Goal: Use online tool/utility: Use online tool/utility

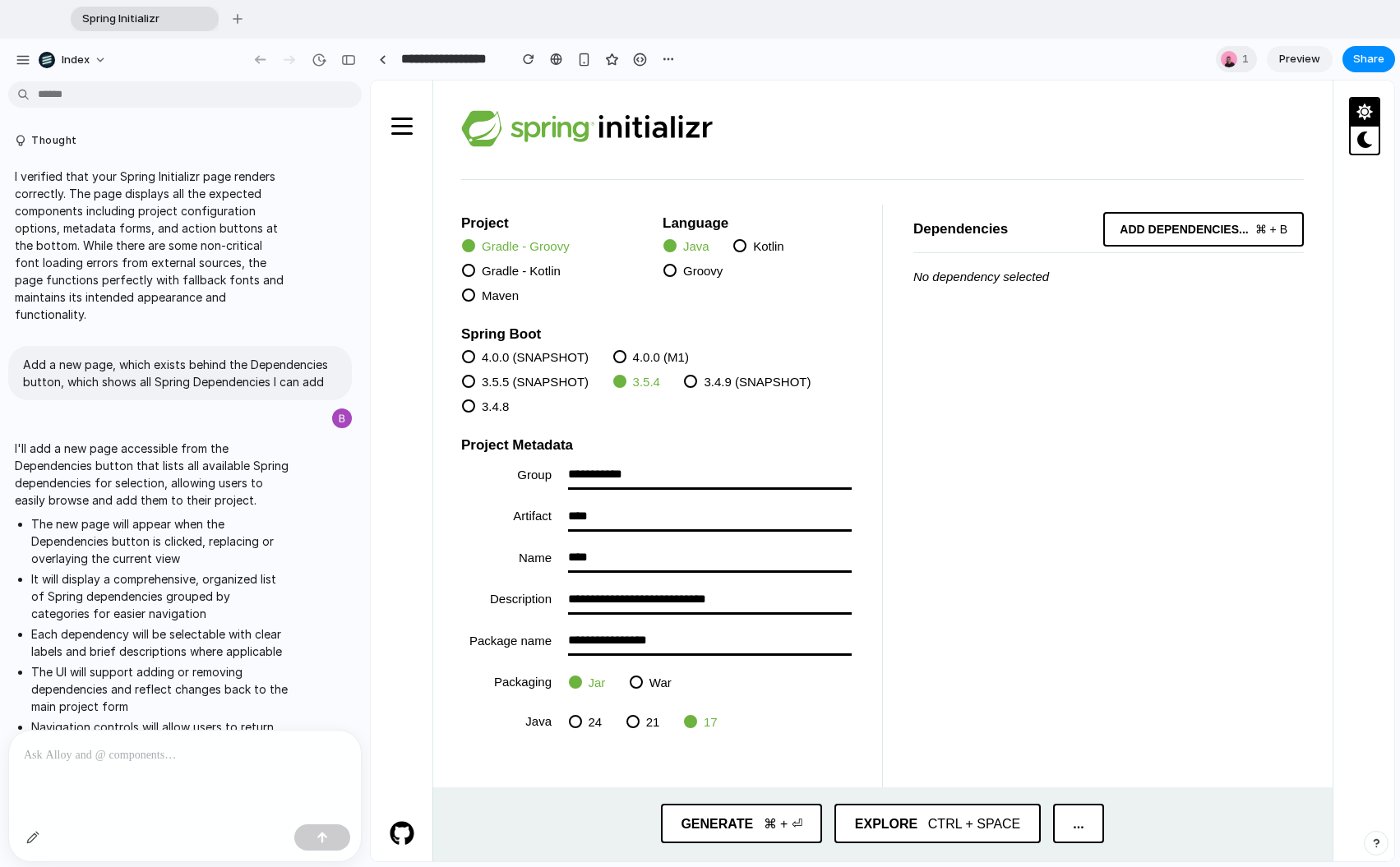
scroll to position [1089, 0]
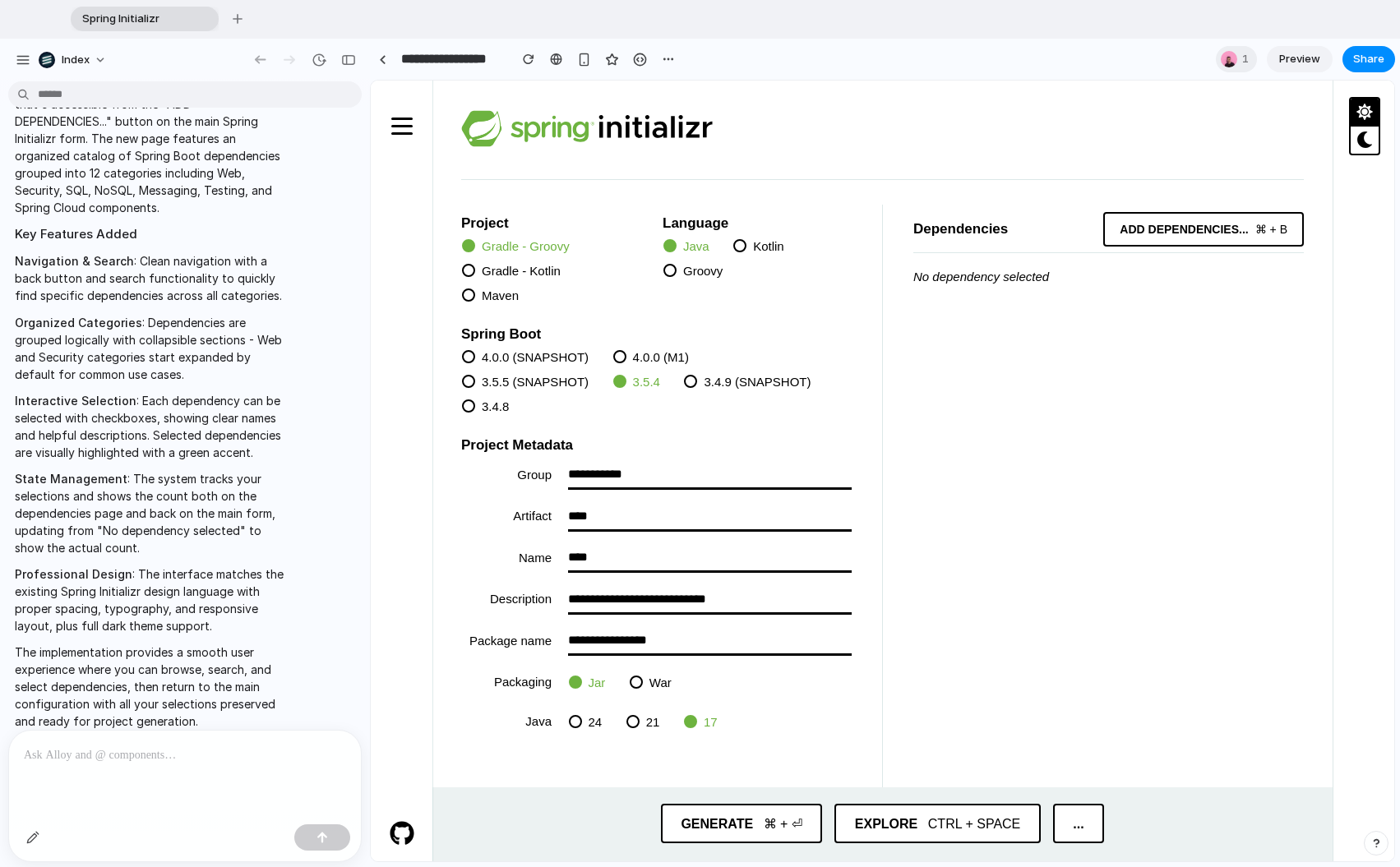
click at [18, 733] on div at bounding box center [185, 774] width 352 height 88
click at [54, 696] on p "The implementation provides a smooth user experience where you can browse, sear…" at bounding box center [152, 687] width 274 height 87
click at [1145, 153] on div at bounding box center [883, 128] width 843 height 97
click at [1164, 226] on span "dependencies" at bounding box center [1194, 229] width 90 height 14
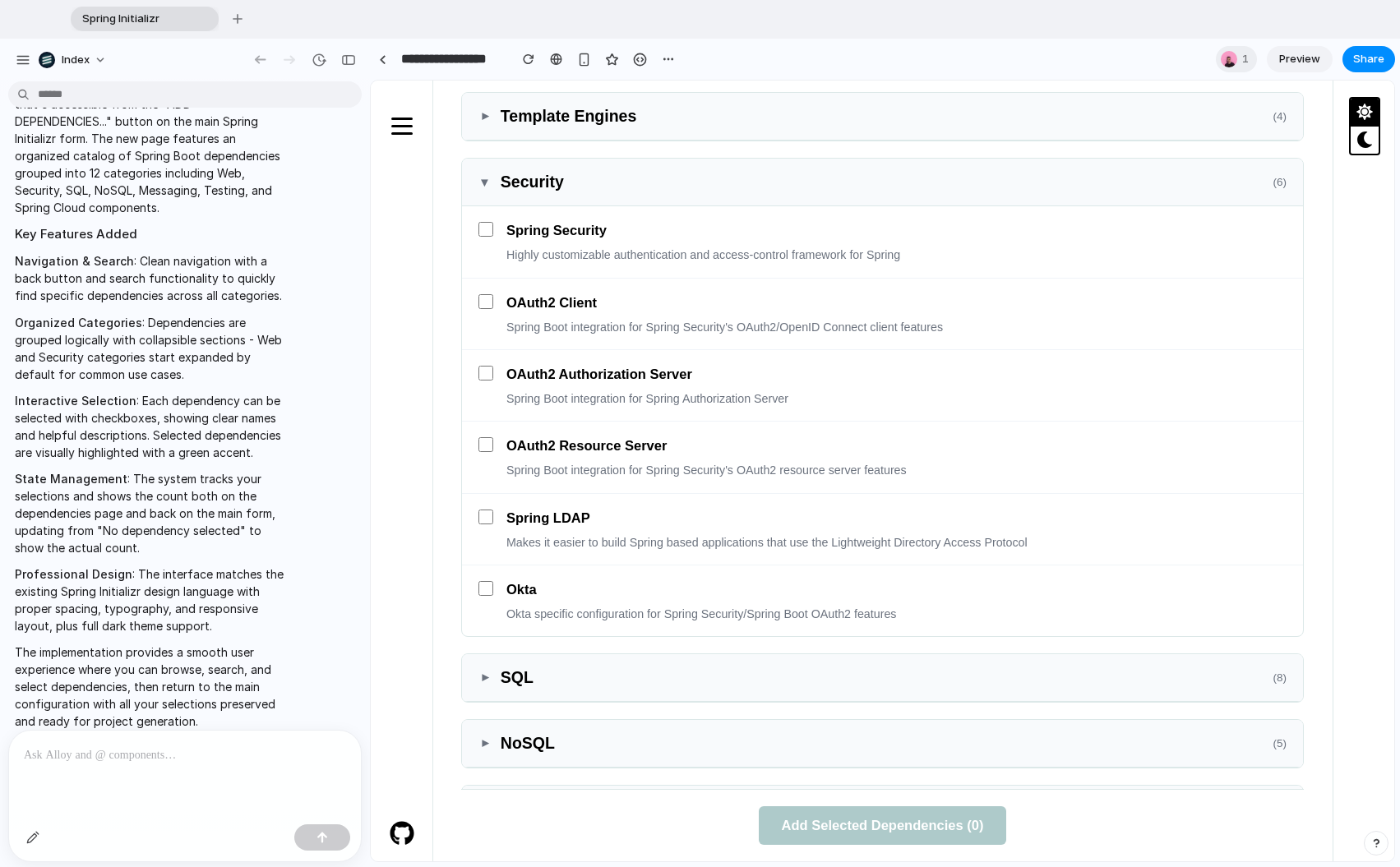
scroll to position [1229, 0]
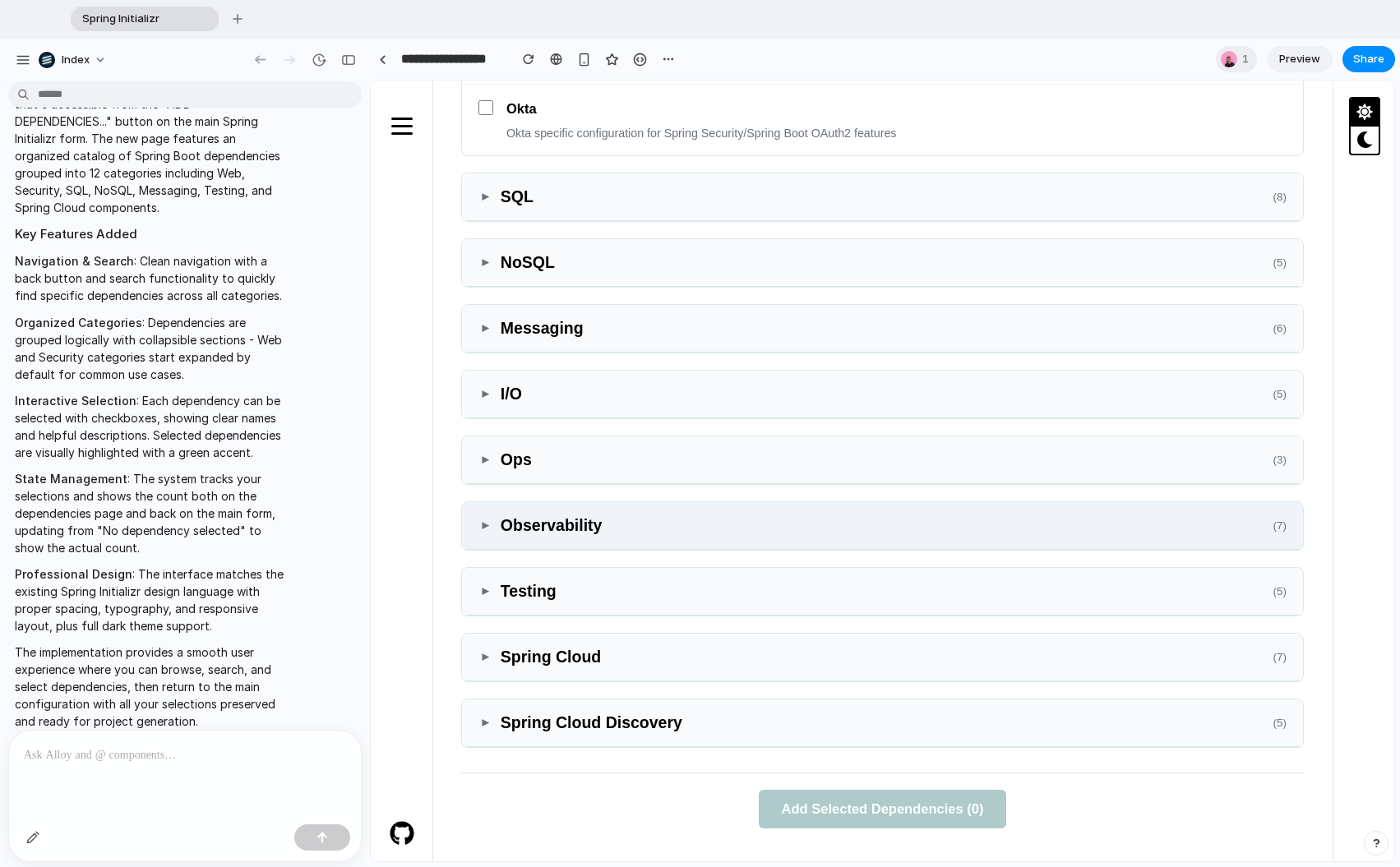
click at [487, 520] on span "▼" at bounding box center [485, 526] width 23 height 13
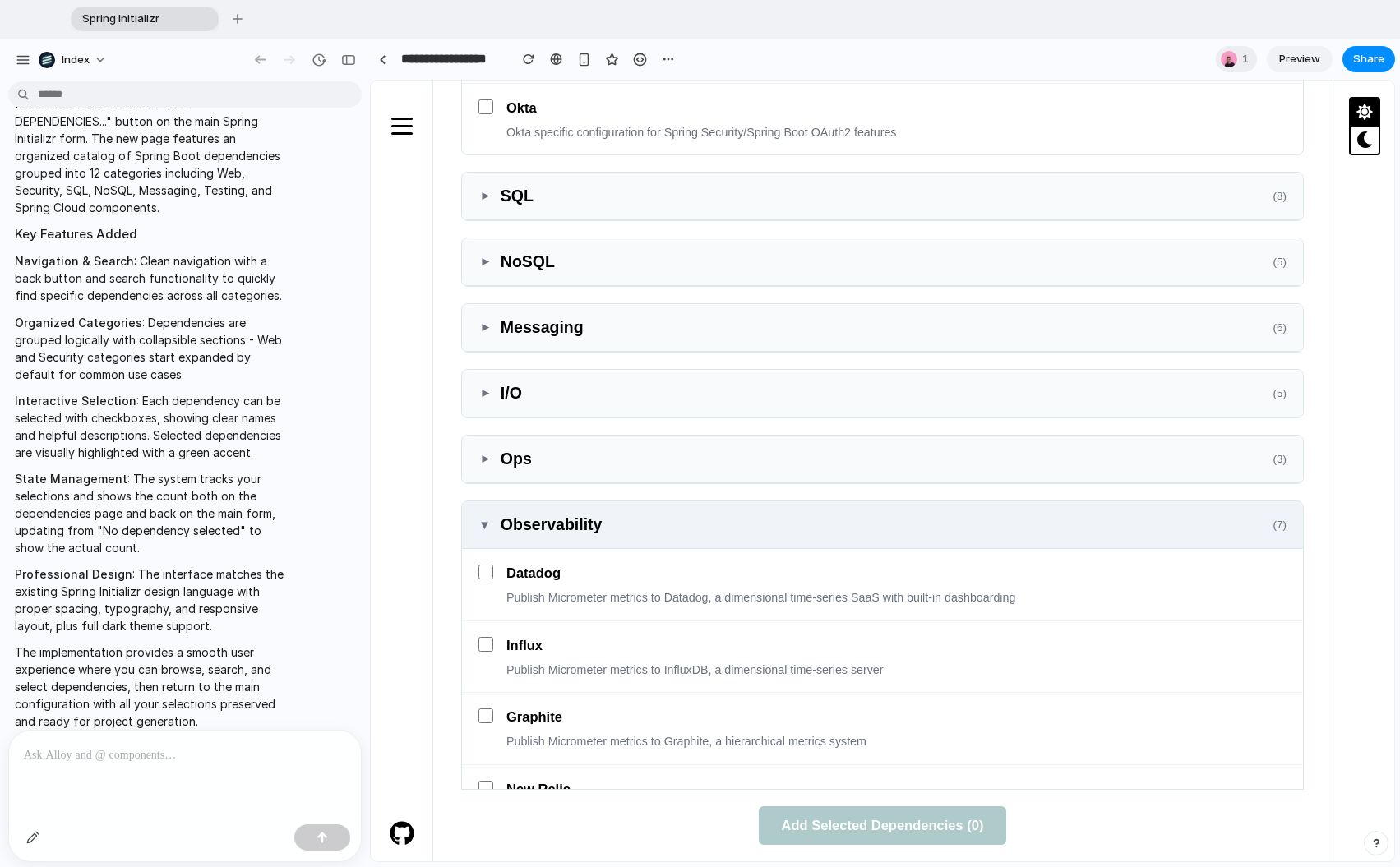
click at [487, 535] on span "▼" at bounding box center [485, 524] width 13 height 23
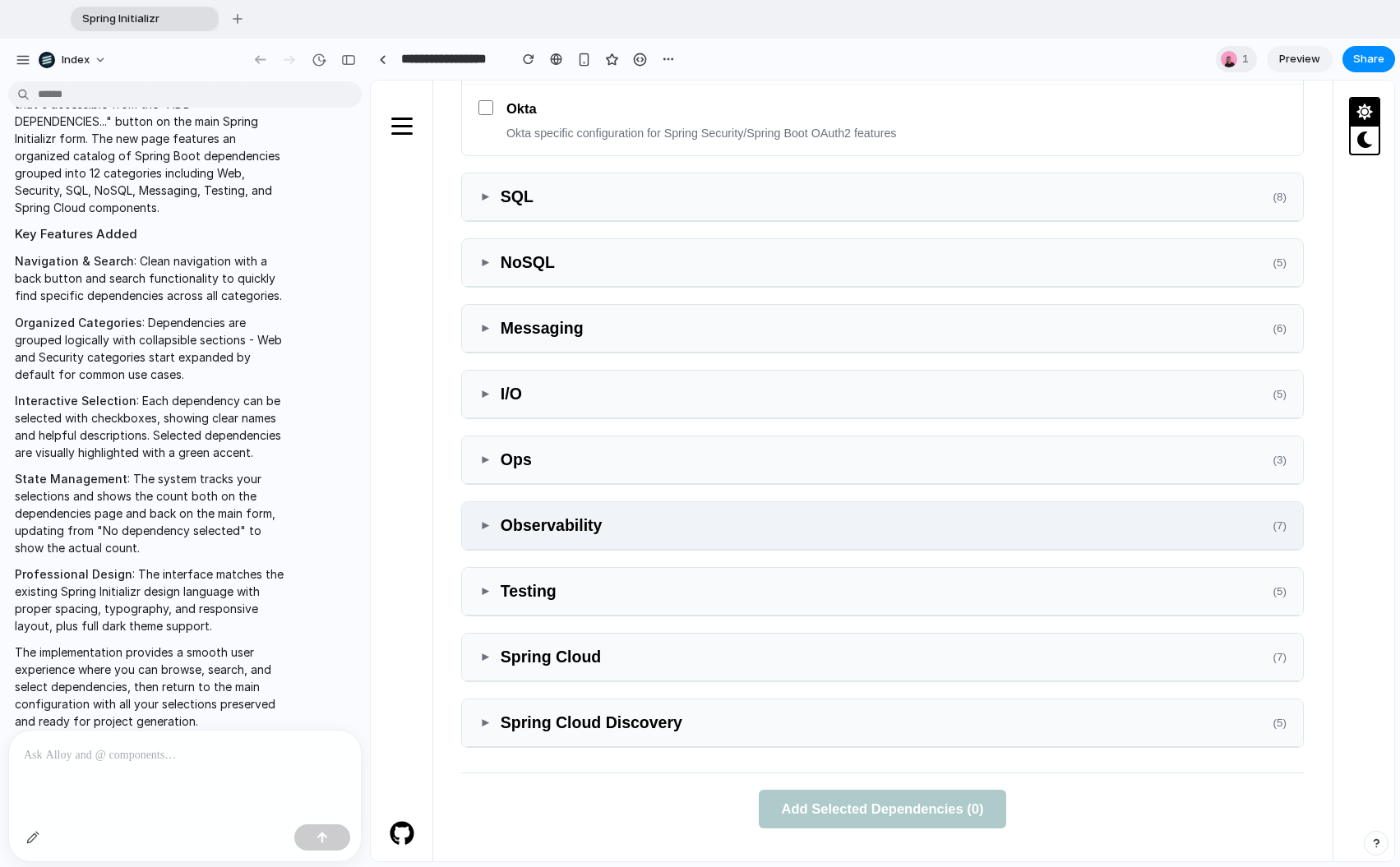
click at [487, 535] on div "▼ Observability ( 7 )" at bounding box center [883, 526] width 841 height 48
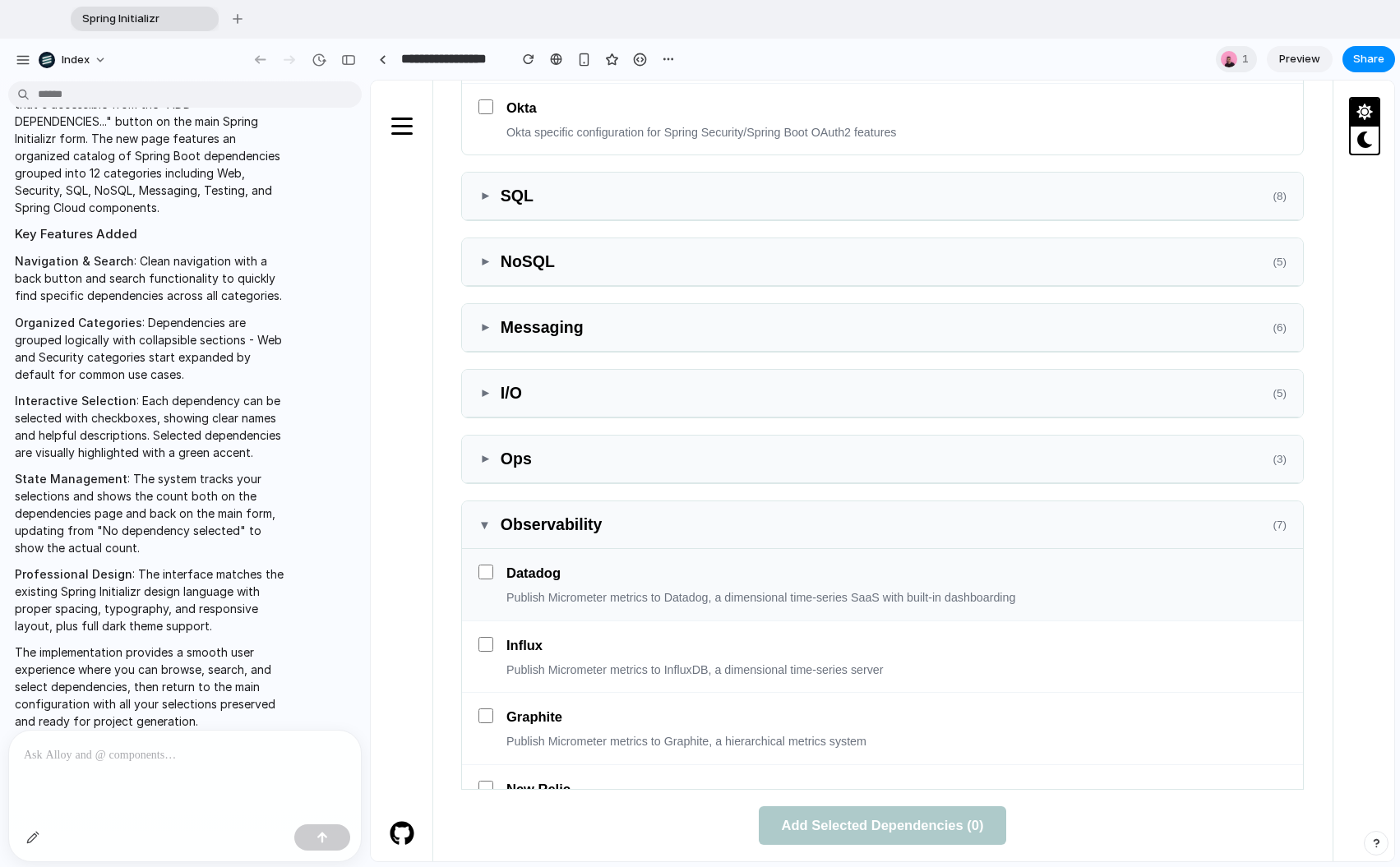
click at [494, 576] on div "Datadog Publish Micrometer metrics to Datadog, a dimensional time-series SaaS w…" at bounding box center [883, 585] width 841 height 71
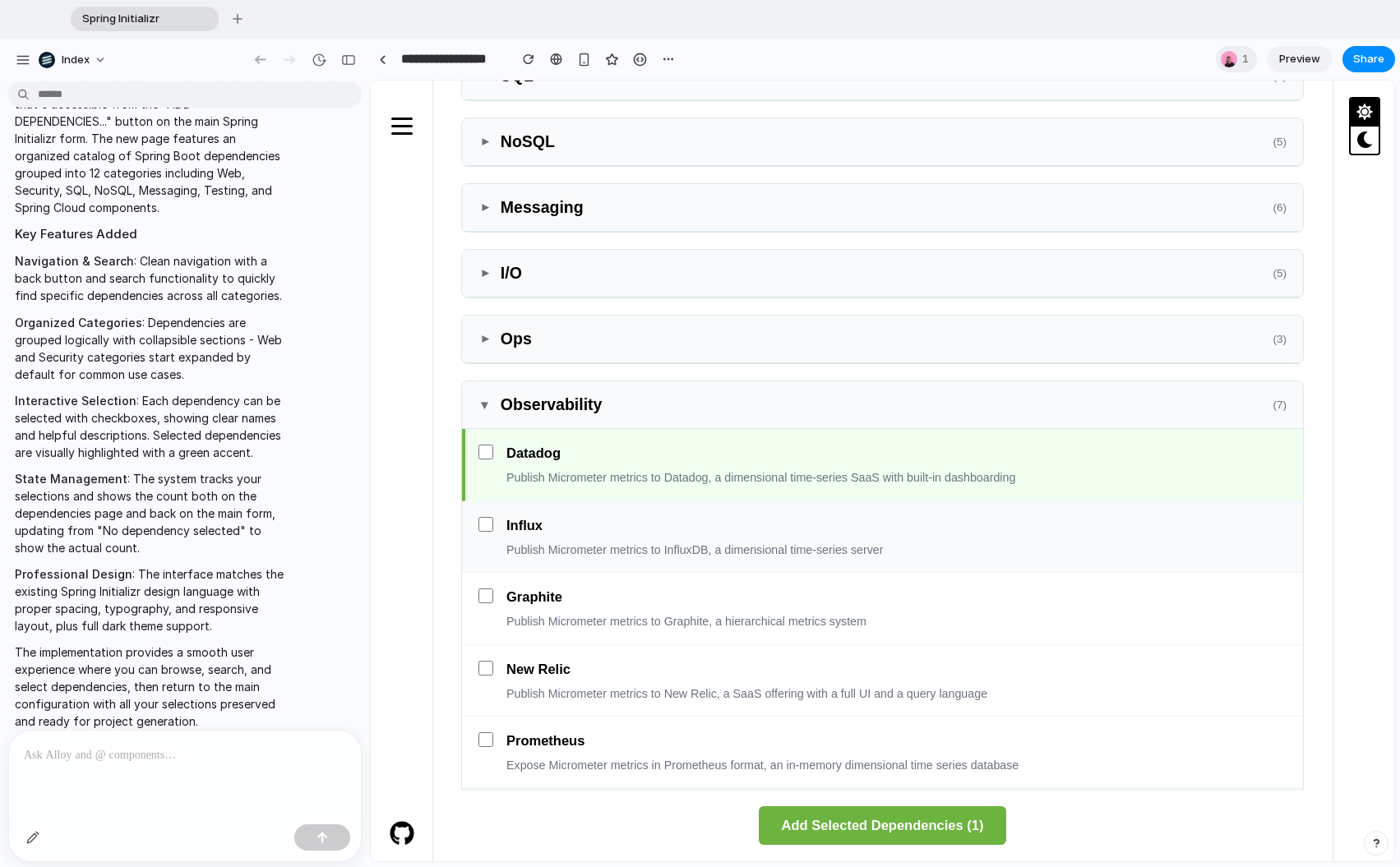
scroll to position [1439, 0]
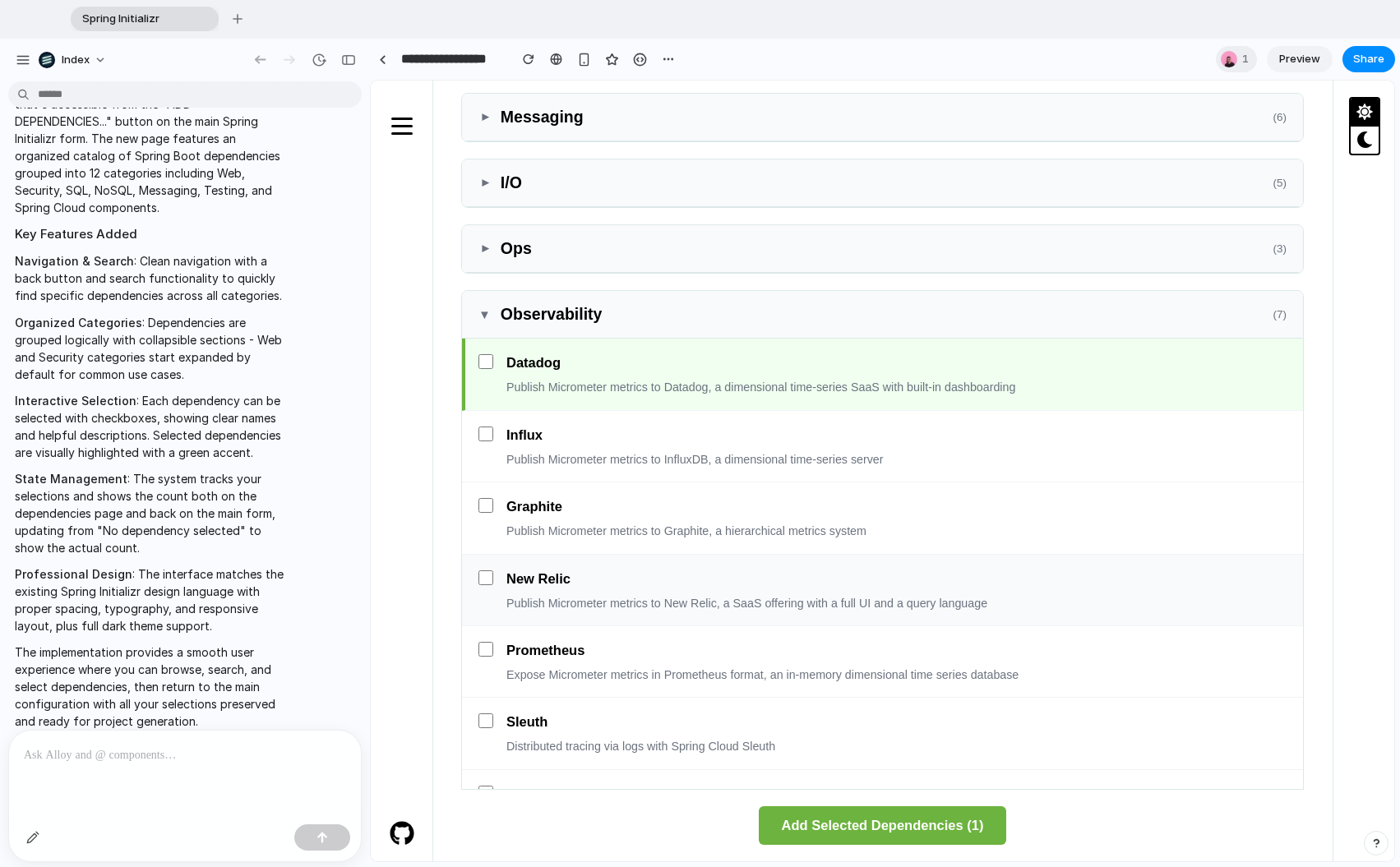
click at [493, 559] on div "New Relic Publish Micrometer metrics to New Relic, a SaaS offering with a full …" at bounding box center [883, 590] width 841 height 71
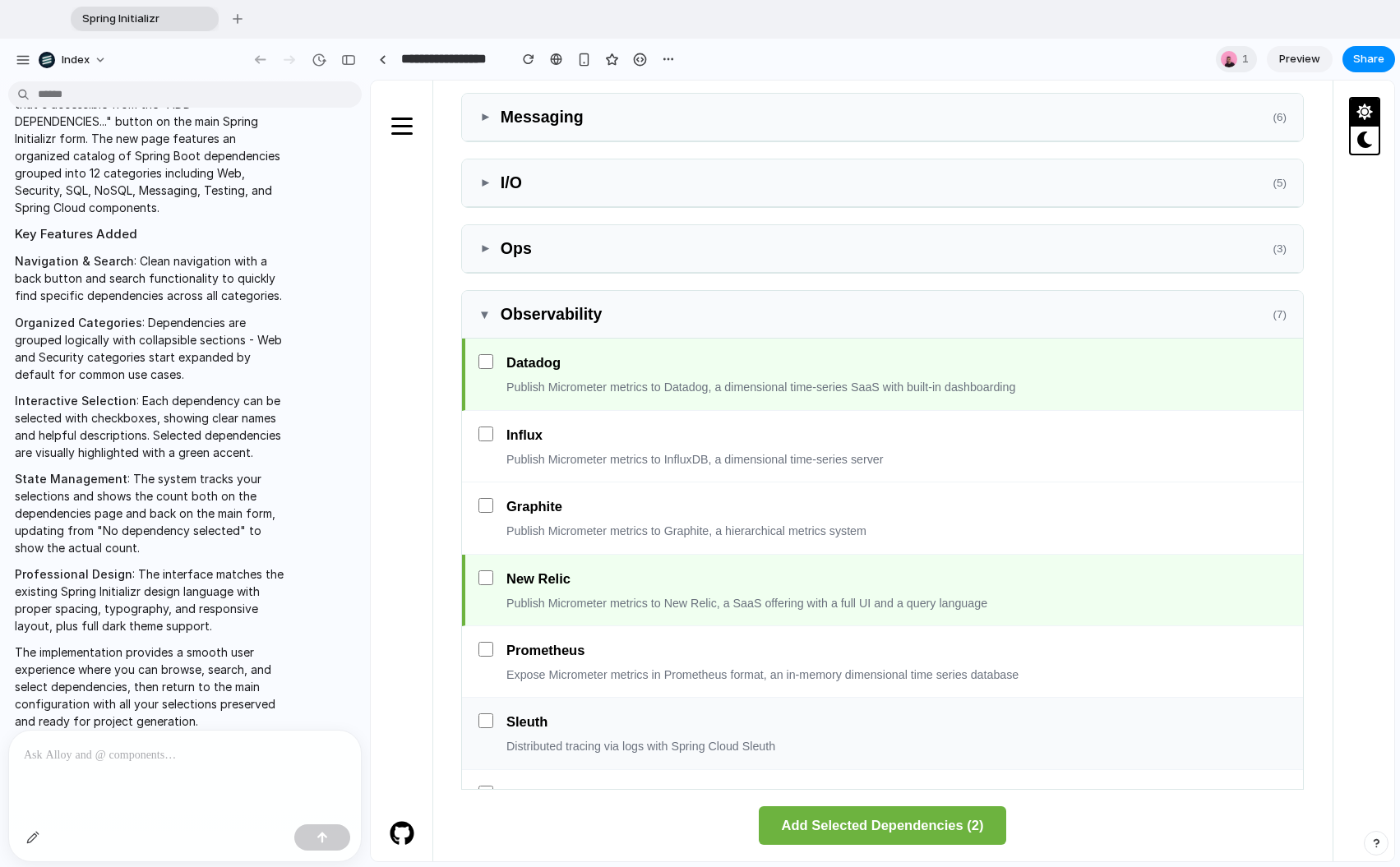
click at [502, 720] on div "Sleuth Distributed tracing via logs with Spring Cloud Sleuth" at bounding box center [883, 733] width 841 height 71
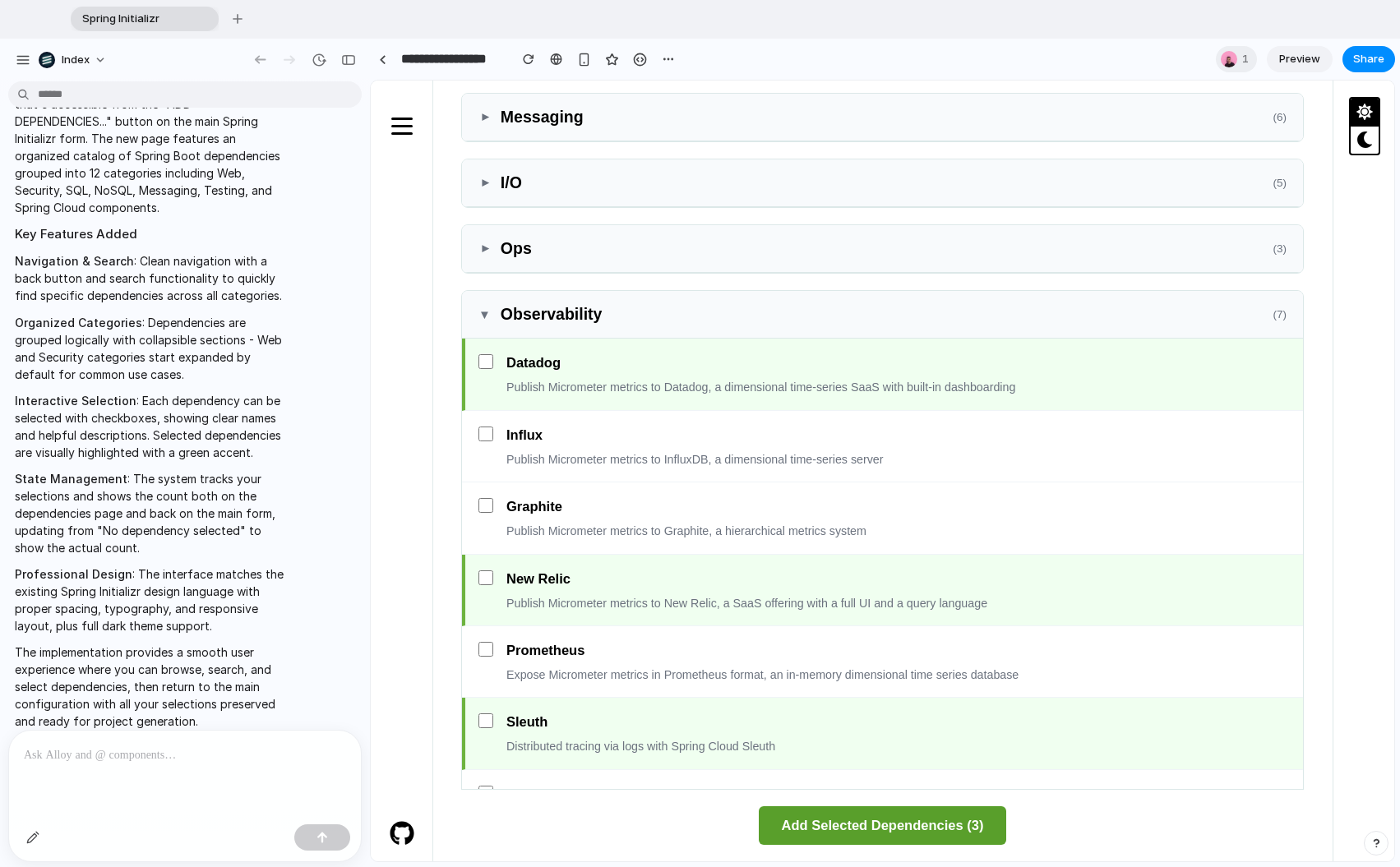
click at [837, 775] on button "Add Selected Dependencies ( 3 )" at bounding box center [883, 825] width 248 height 39
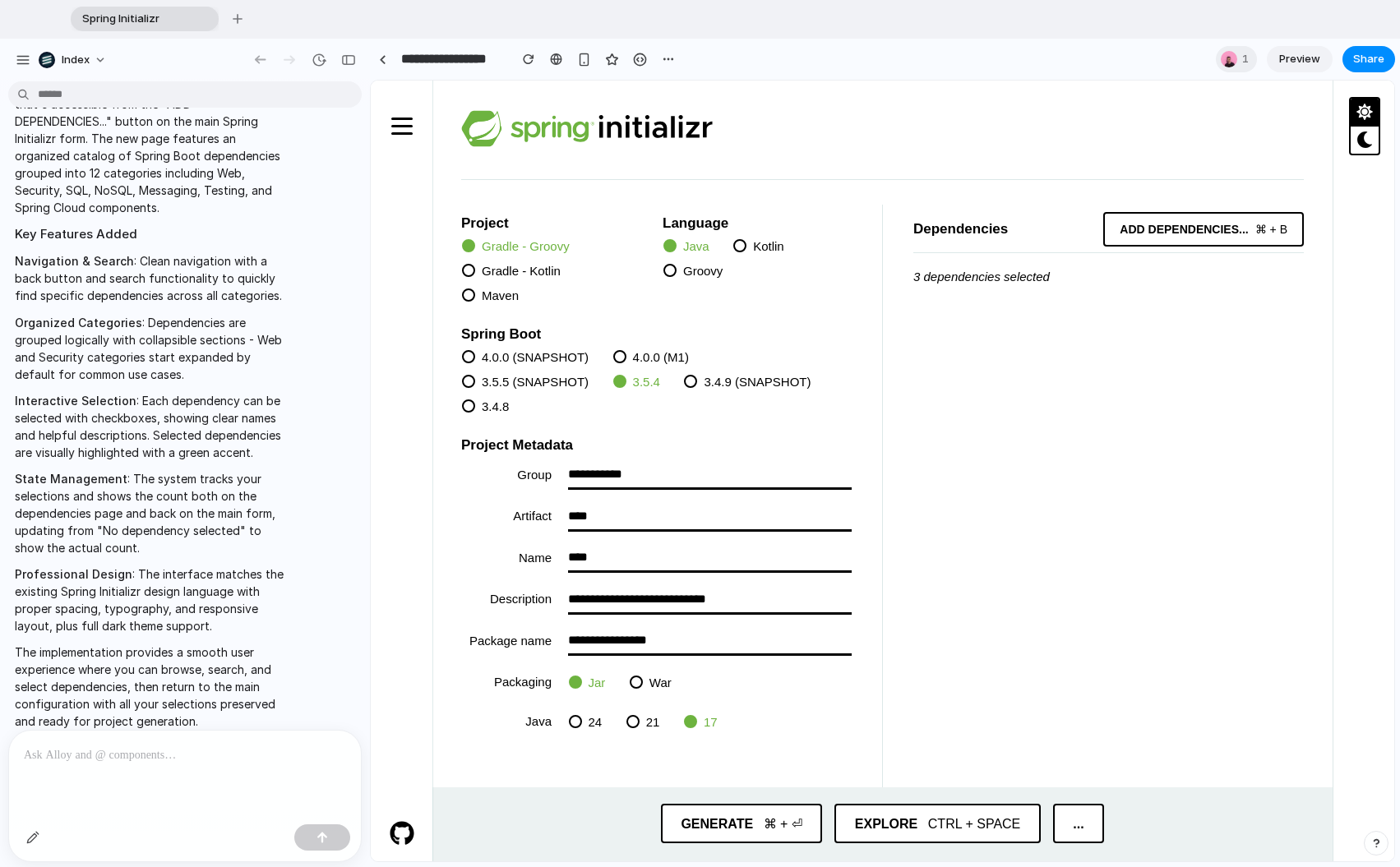
scroll to position [0, 0]
click at [169, 758] on p at bounding box center [184, 755] width 322 height 20
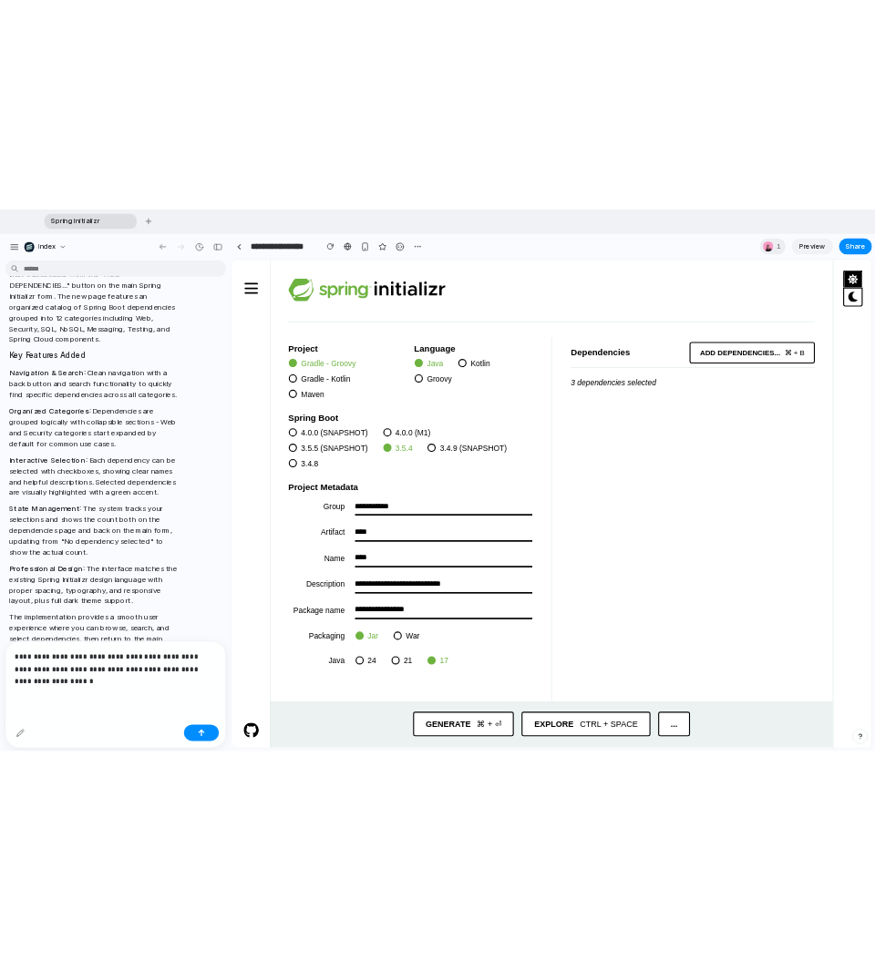
scroll to position [1375, 0]
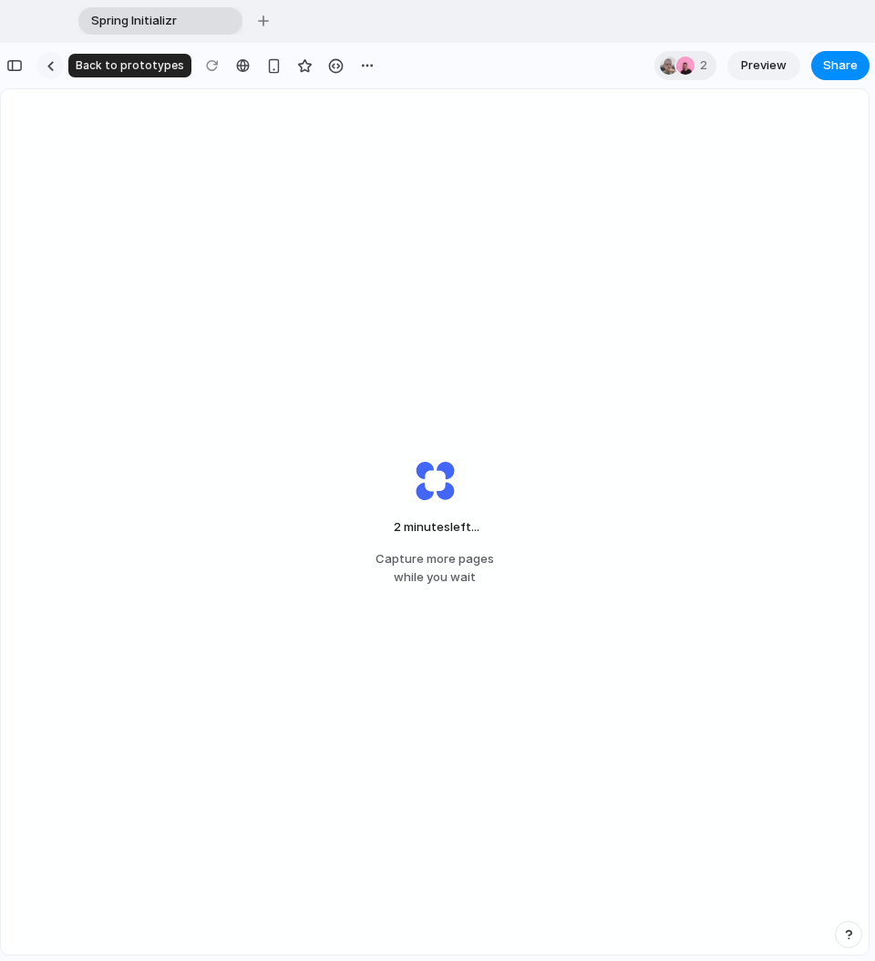
click at [46, 64] on div at bounding box center [50, 66] width 8 height 10
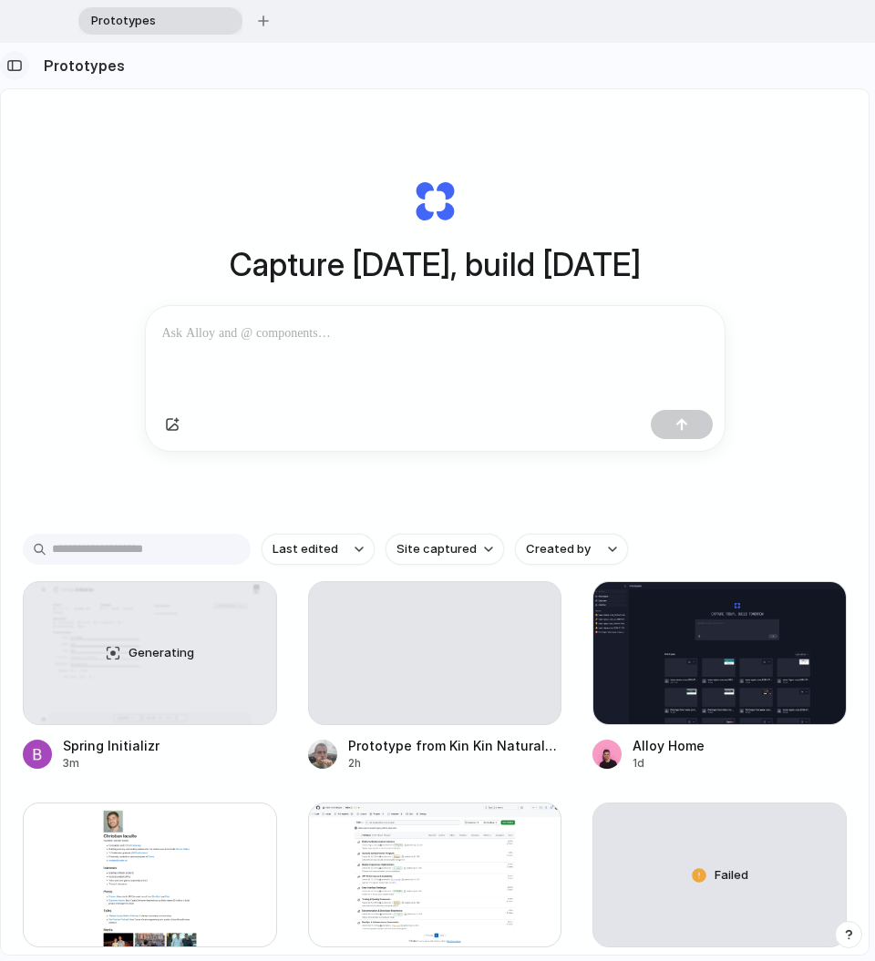
click at [15, 67] on div "button" at bounding box center [14, 65] width 16 height 13
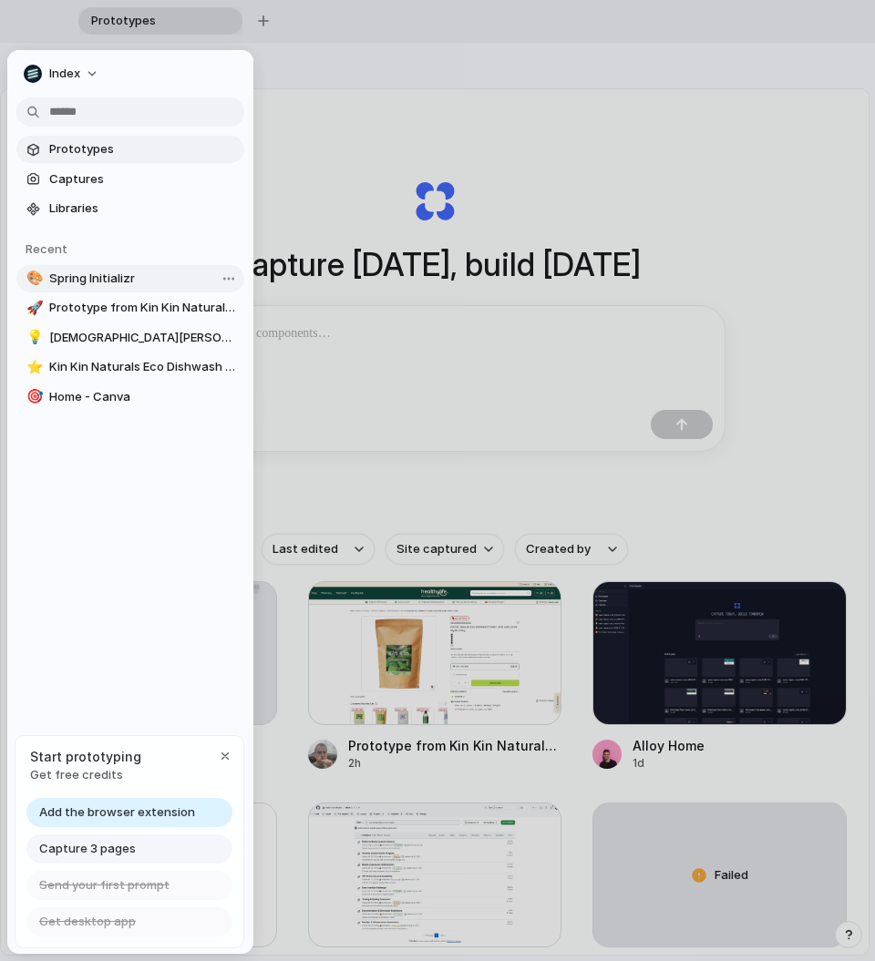
click at [99, 287] on link "🎨 Spring Initializr" at bounding box center [130, 278] width 228 height 27
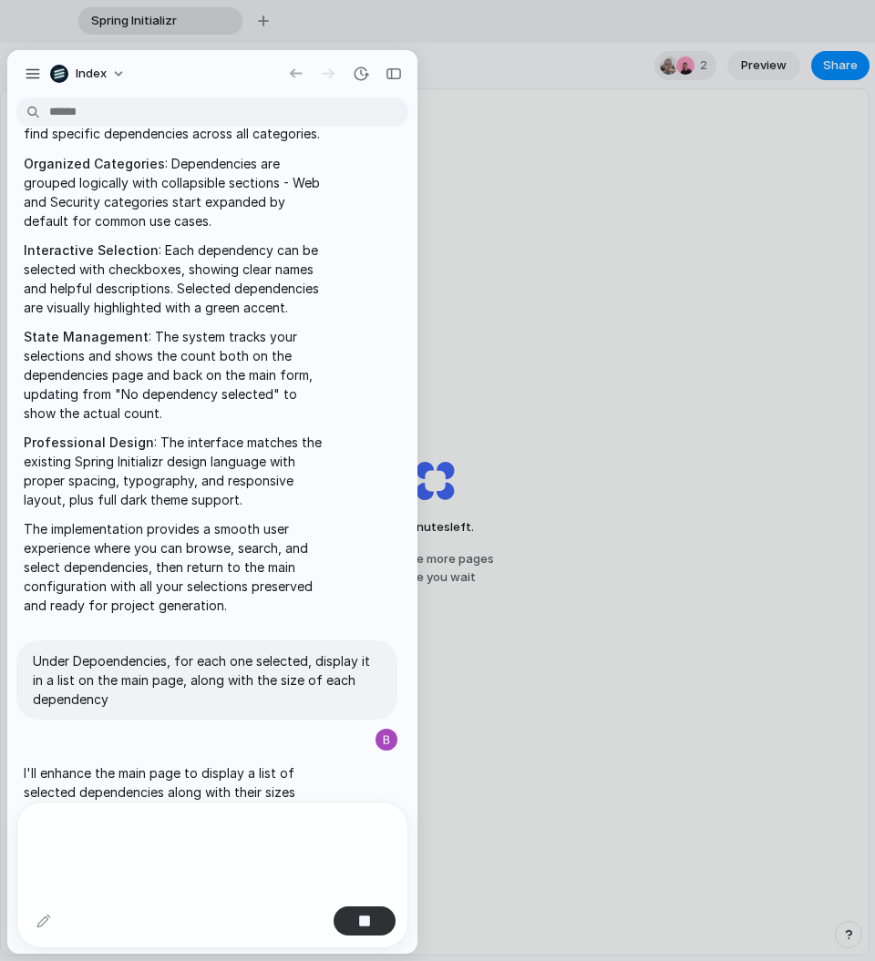
scroll to position [1429, 0]
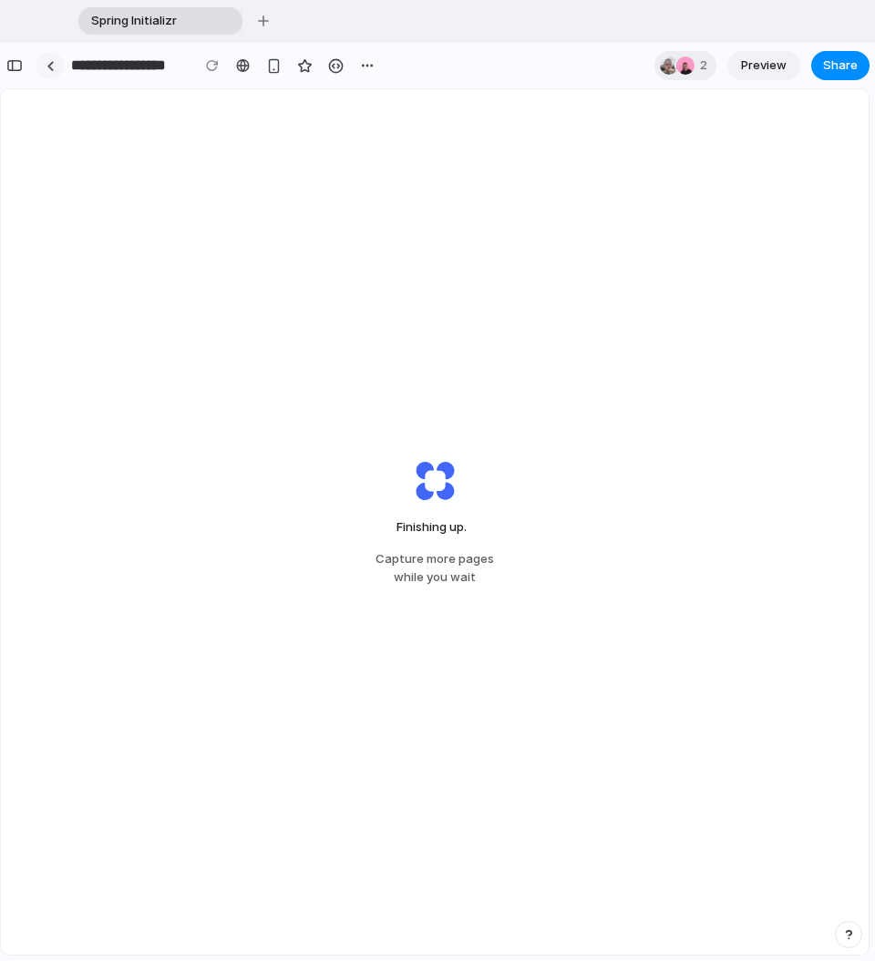
click at [46, 63] on div at bounding box center [50, 66] width 8 height 10
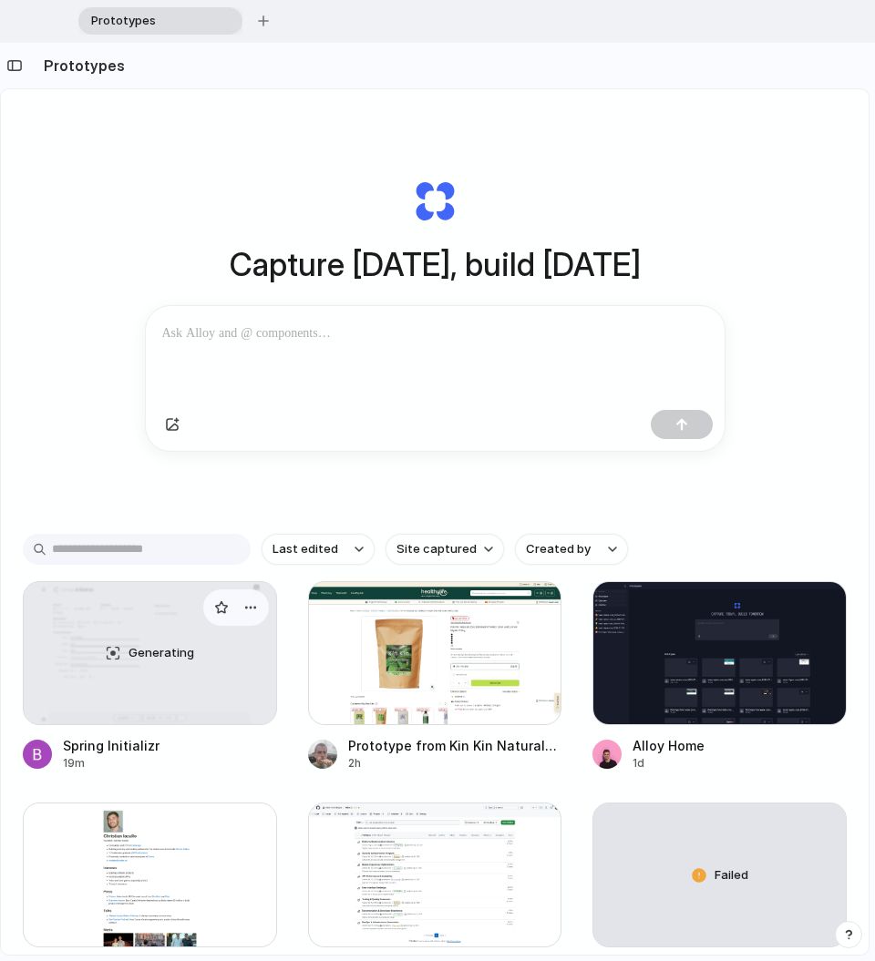
click at [127, 742] on div "Spring Initializr" at bounding box center [111, 745] width 97 height 19
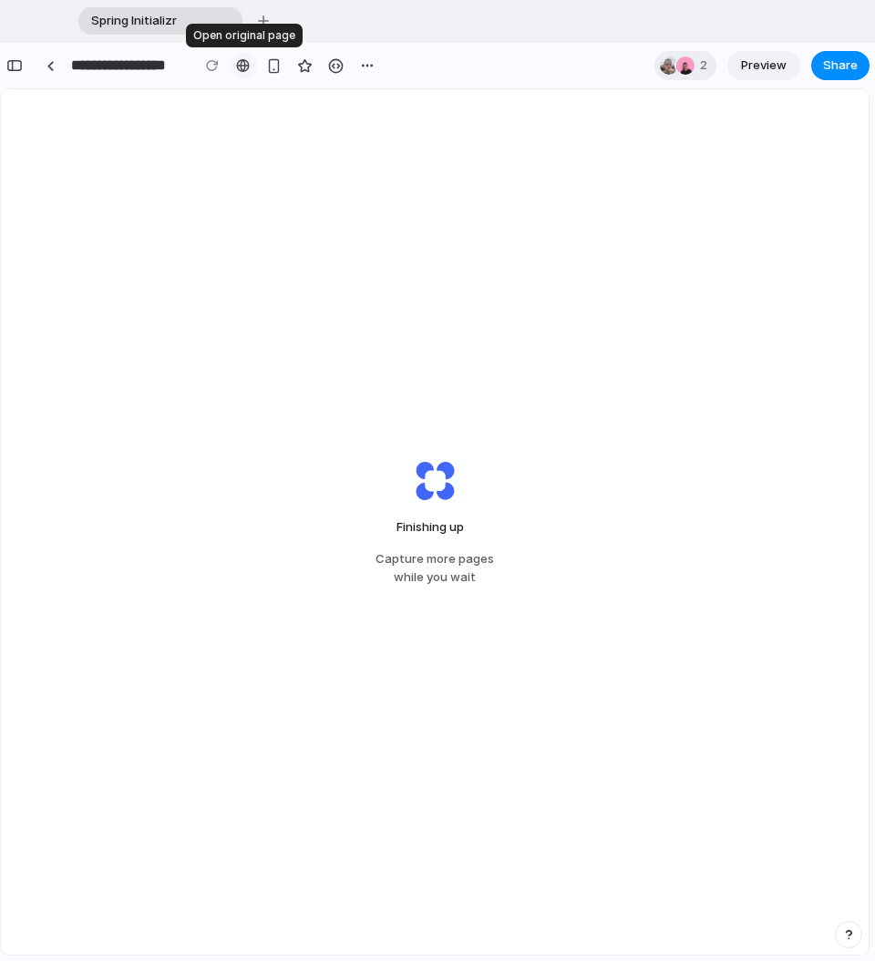
click at [239, 68] on div at bounding box center [243, 65] width 14 height 15
click at [324, 66] on button "button" at bounding box center [336, 65] width 27 height 27
click at [378, 56] on div at bounding box center [366, 65] width 27 height 27
click at [374, 56] on button "button" at bounding box center [366, 65] width 27 height 27
click at [760, 67] on div "Duplicate Delete" at bounding box center [437, 480] width 875 height 961
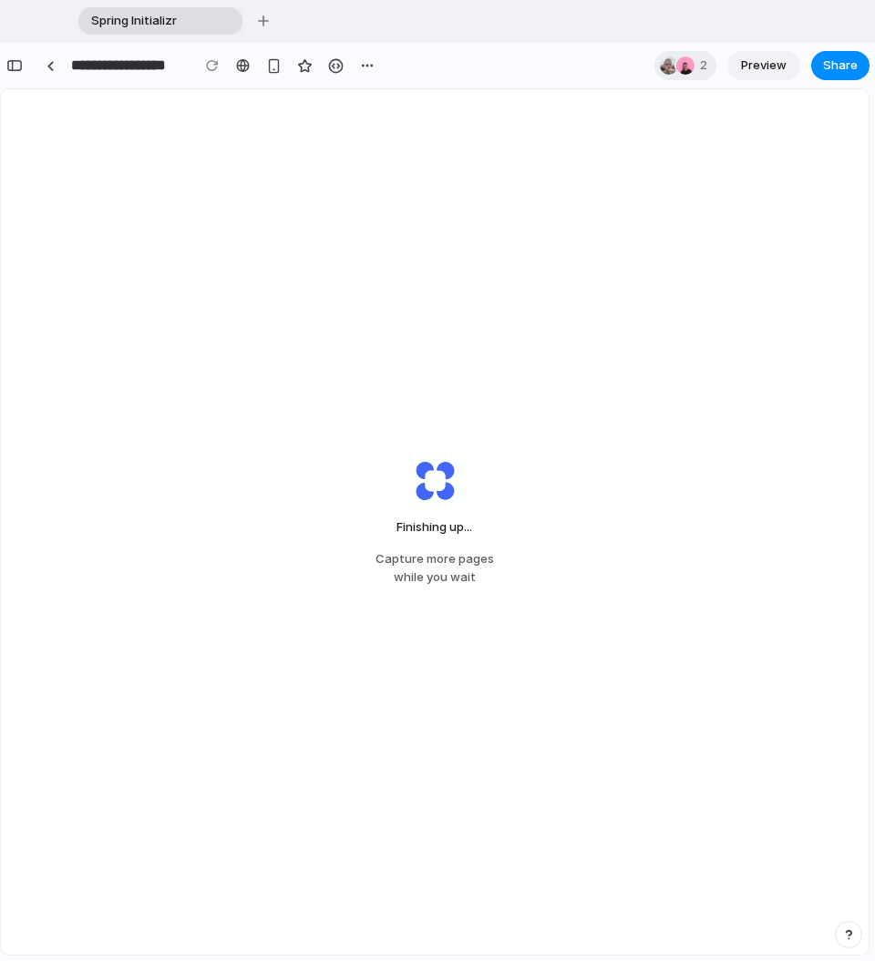
click at [745, 67] on span "Preview" at bounding box center [764, 65] width 46 height 18
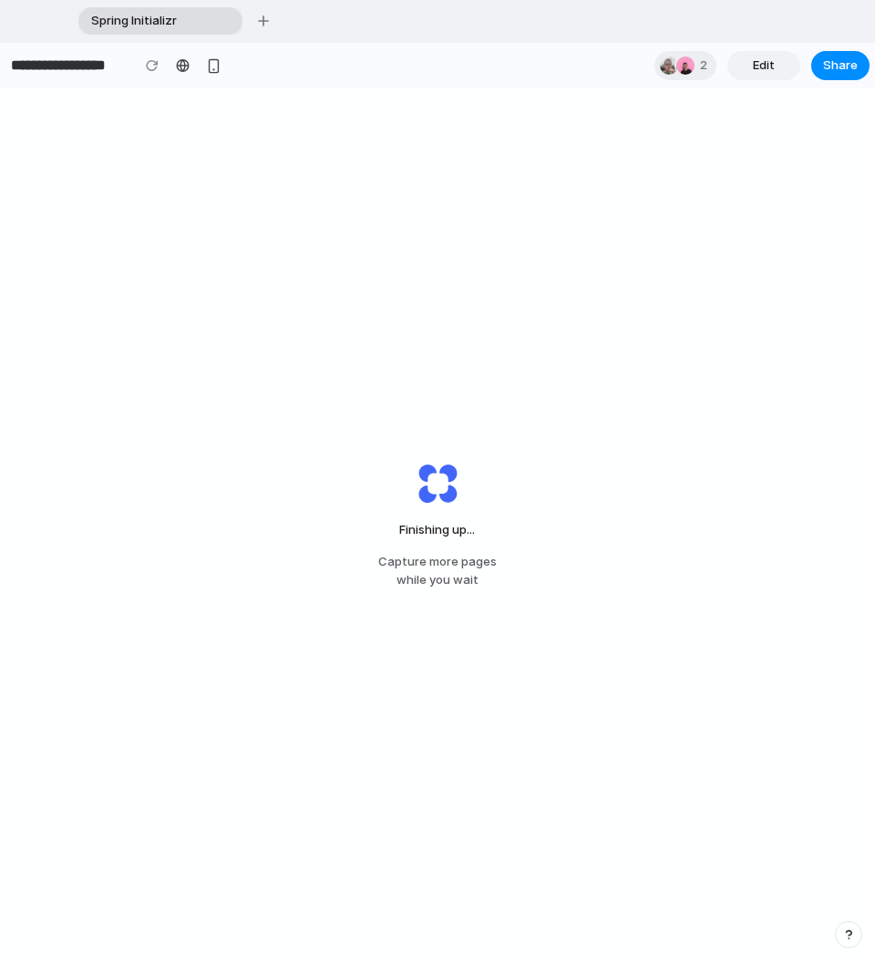
click at [745, 67] on link "Edit" at bounding box center [763, 65] width 73 height 29
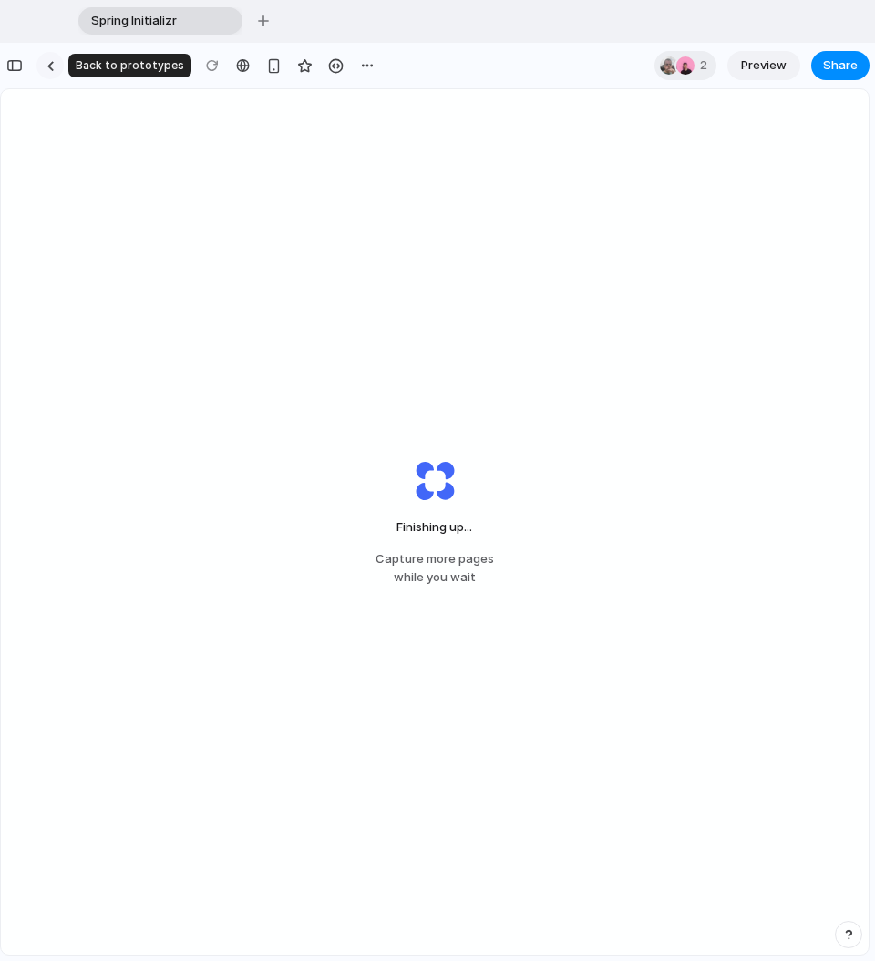
click at [45, 56] on link at bounding box center [49, 65] width 27 height 27
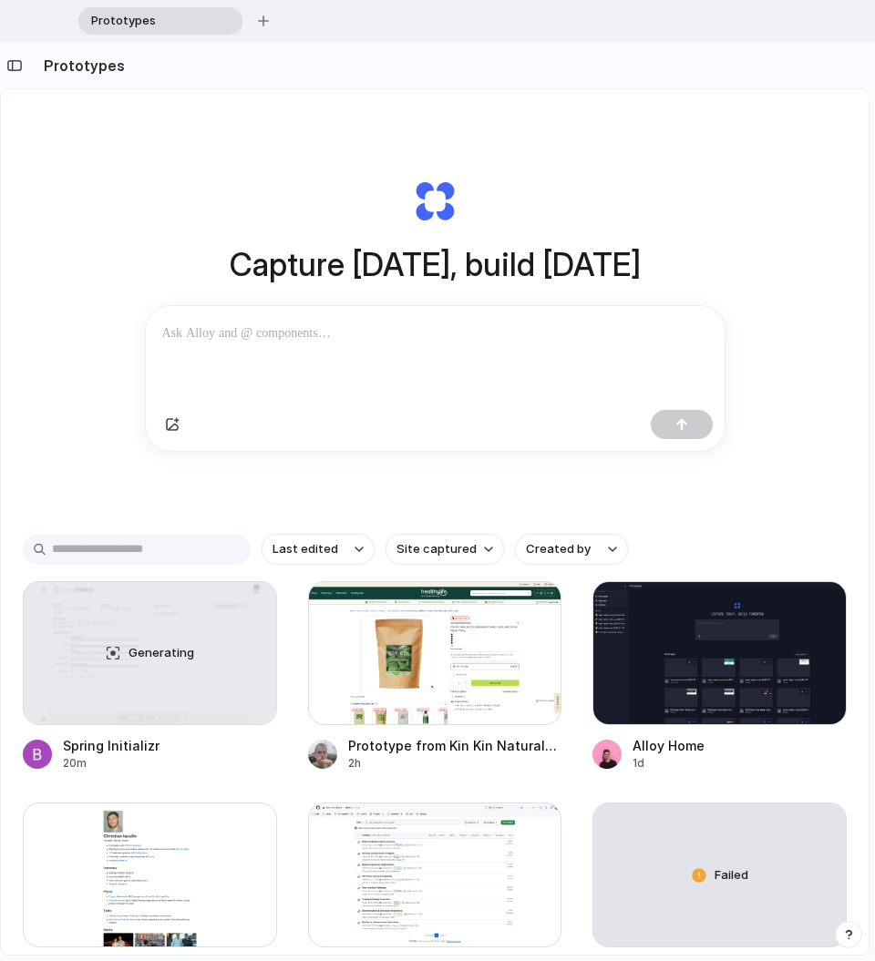
click at [57, 313] on div "Capture [DATE], build [DATE] Clone web app Clone screenshot Start from existing…" at bounding box center [434, 591] width 867 height 1005
click at [20, 72] on button "button" at bounding box center [14, 65] width 29 height 29
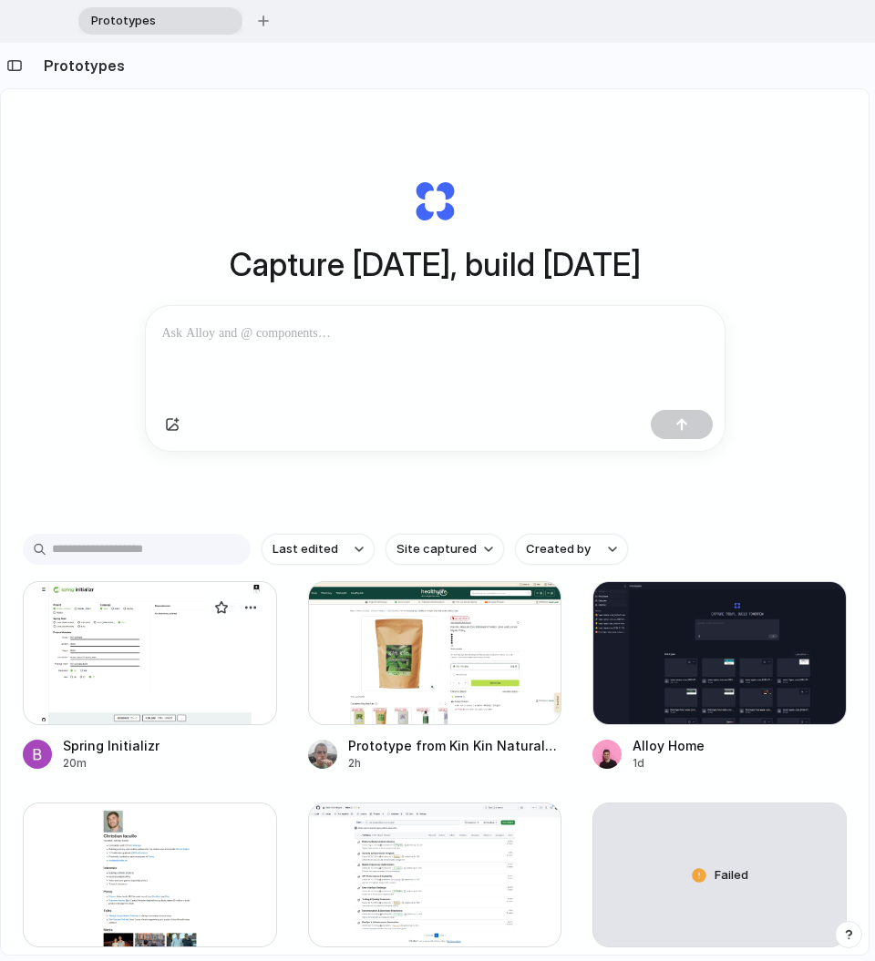
click at [116, 657] on div at bounding box center [150, 653] width 254 height 145
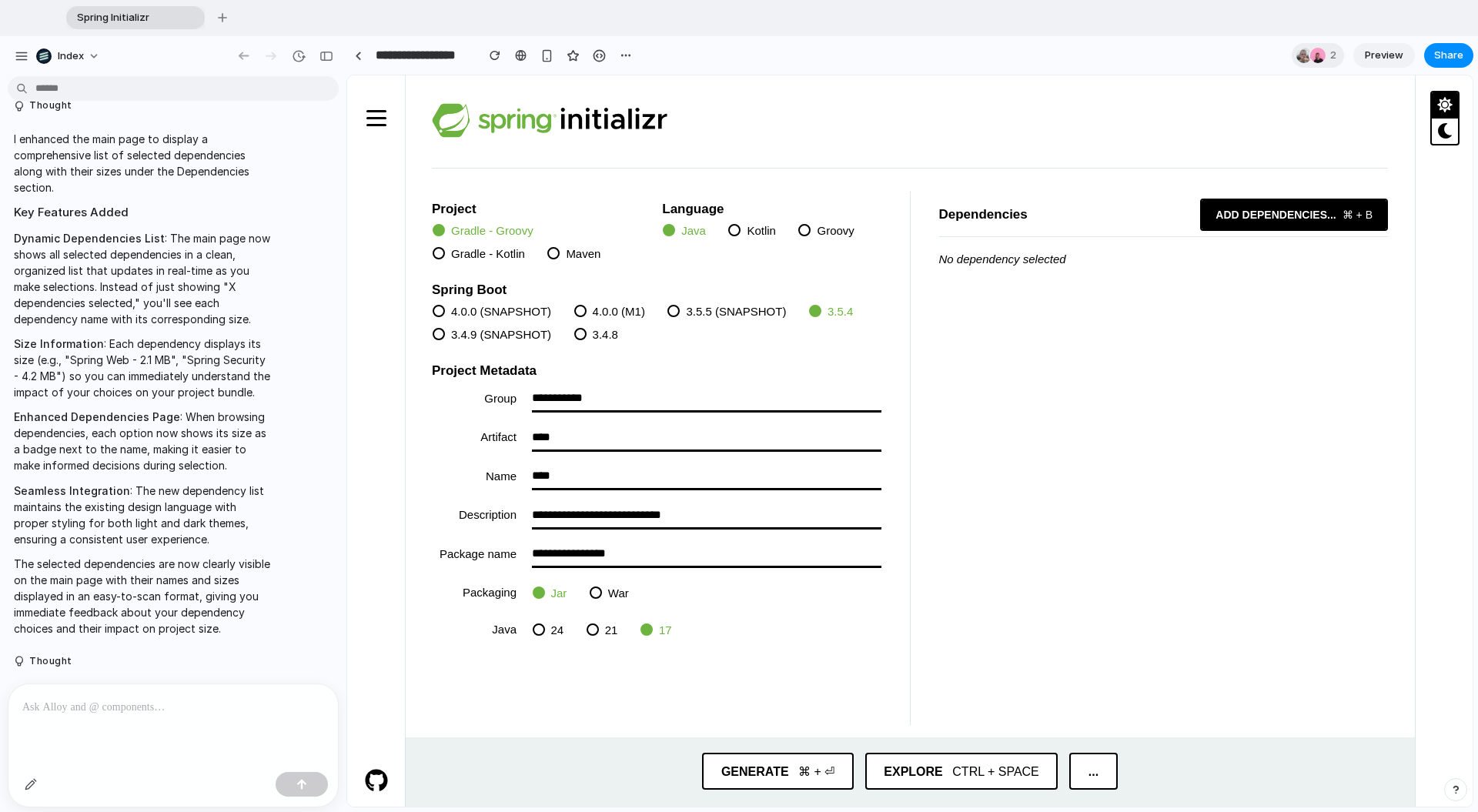
click at [1164, 216] on span "Add dependencies ..." at bounding box center [1275, 215] width 148 height 30
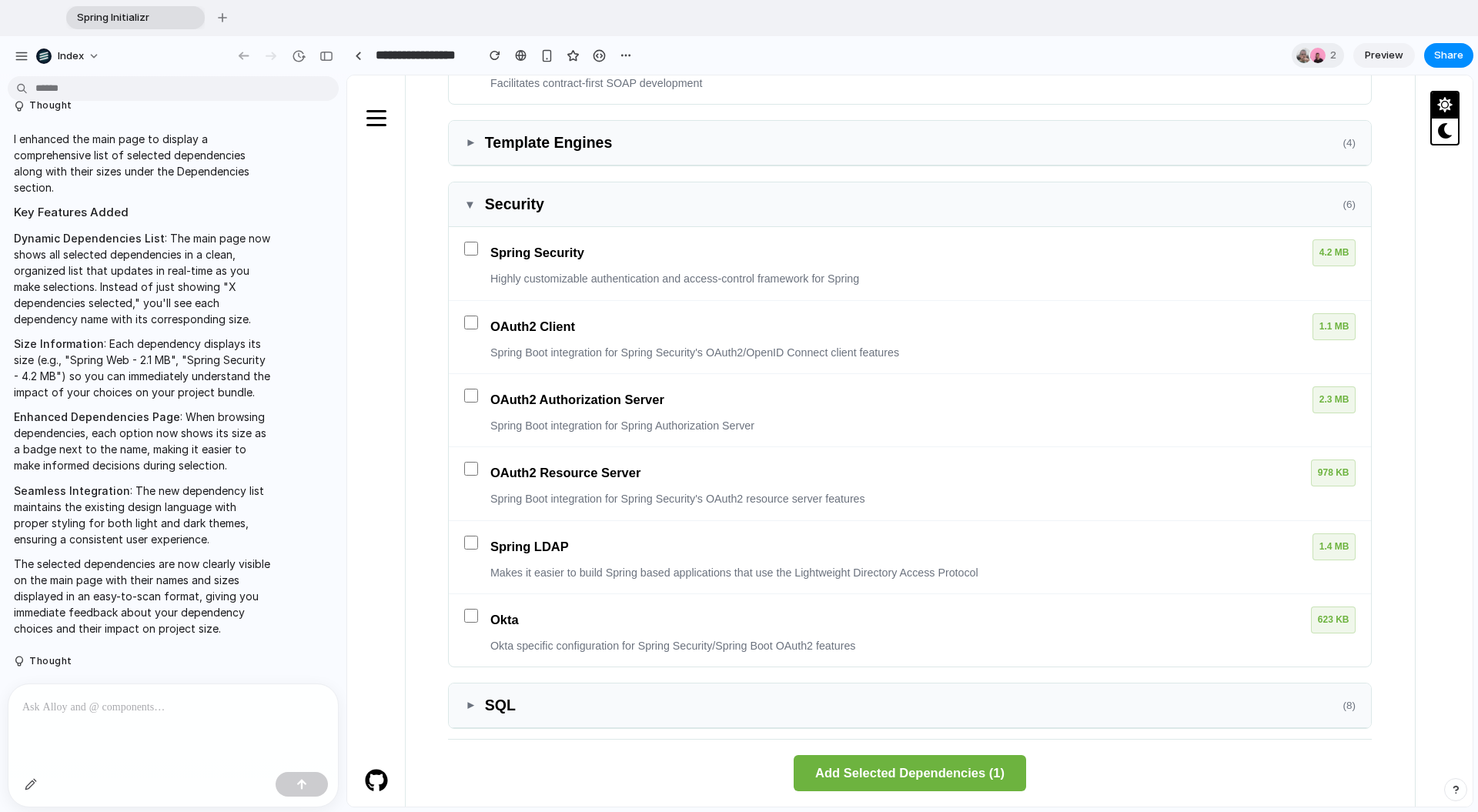
scroll to position [857, 0]
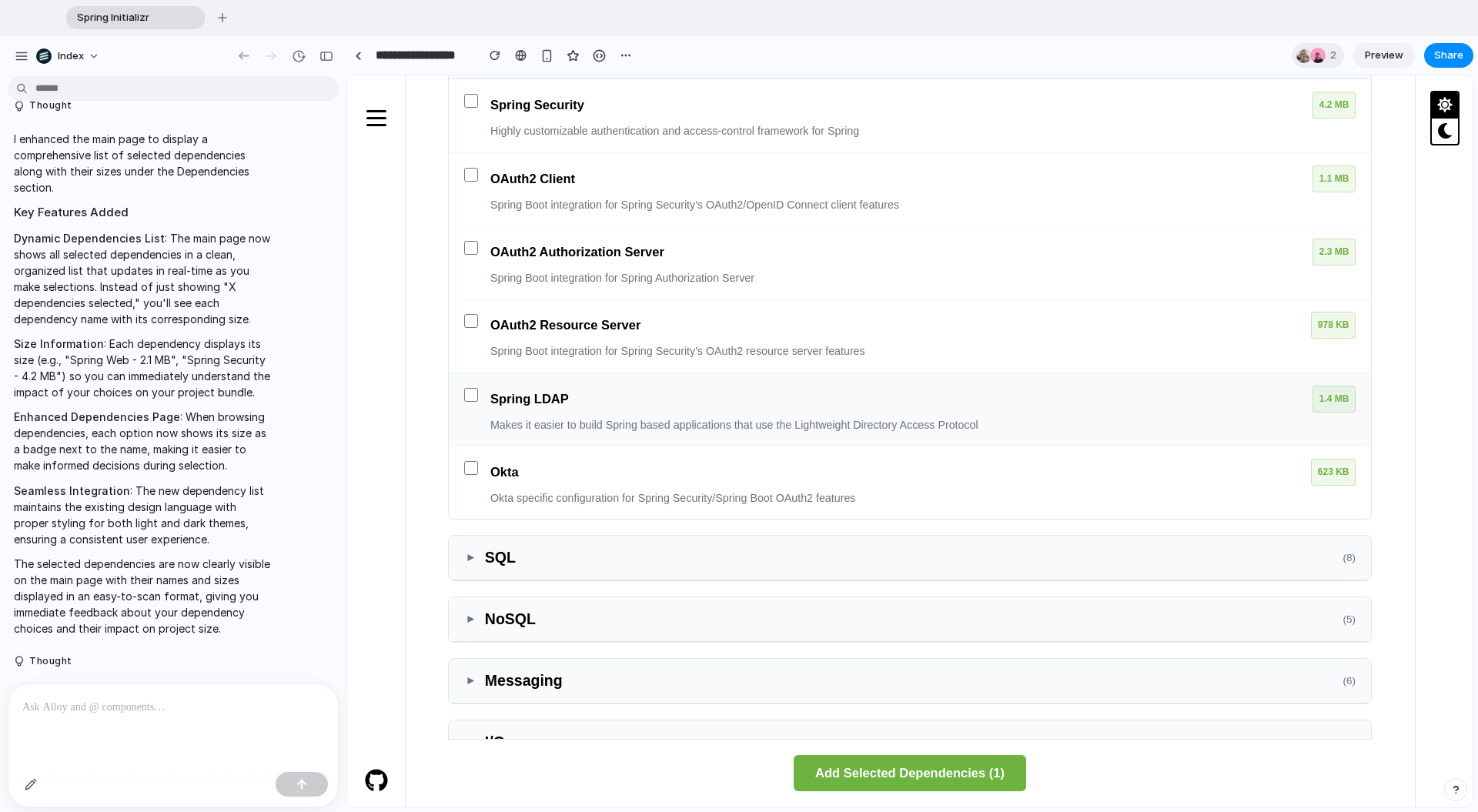
click at [472, 373] on div "Spring LDAP 1.4 MB Makes it easier to build Spring based applications that use …" at bounding box center [909, 410] width 922 height 74
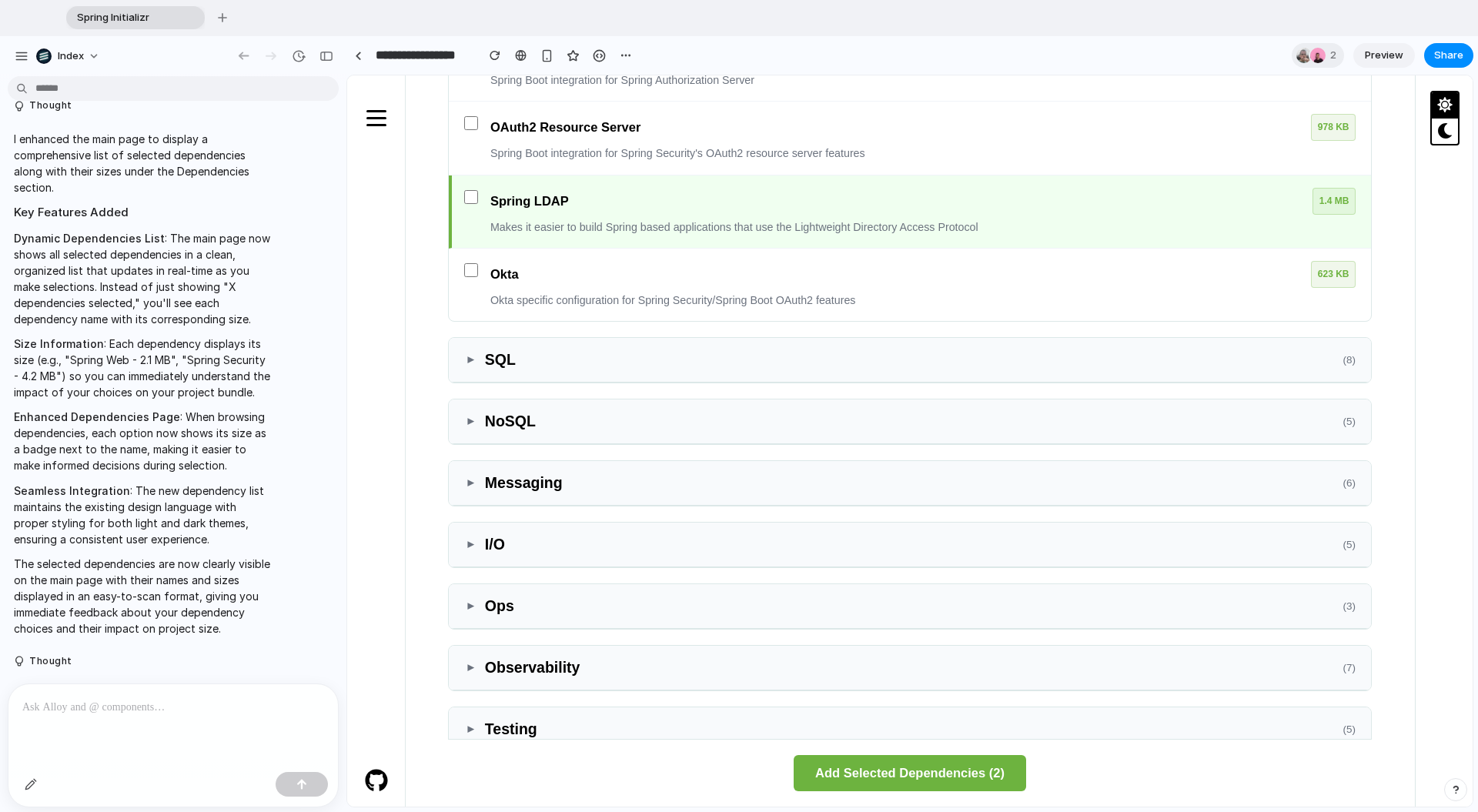
scroll to position [1231, 0]
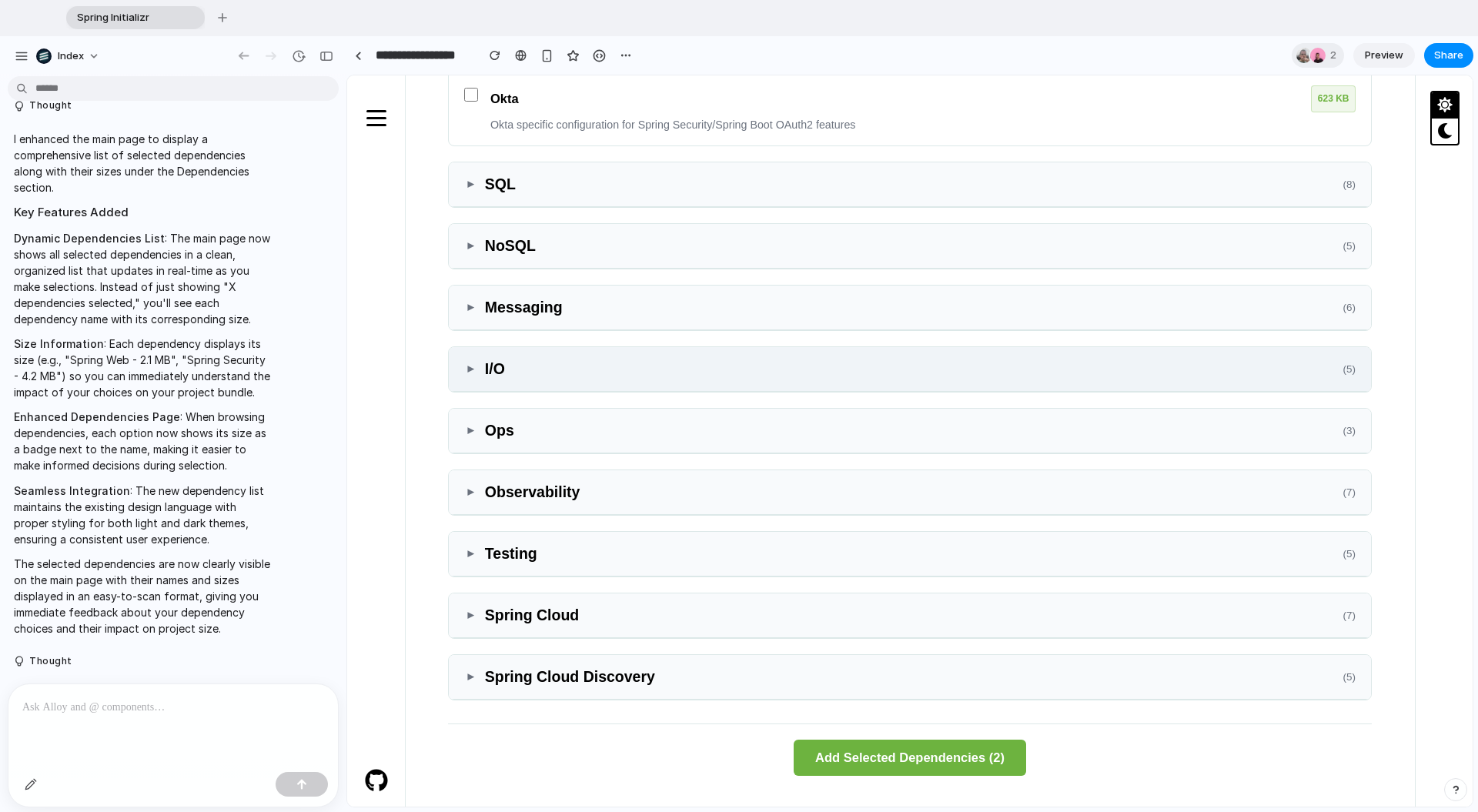
click at [471, 382] on div "▼ I/O ( 5 )" at bounding box center [909, 369] width 922 height 45
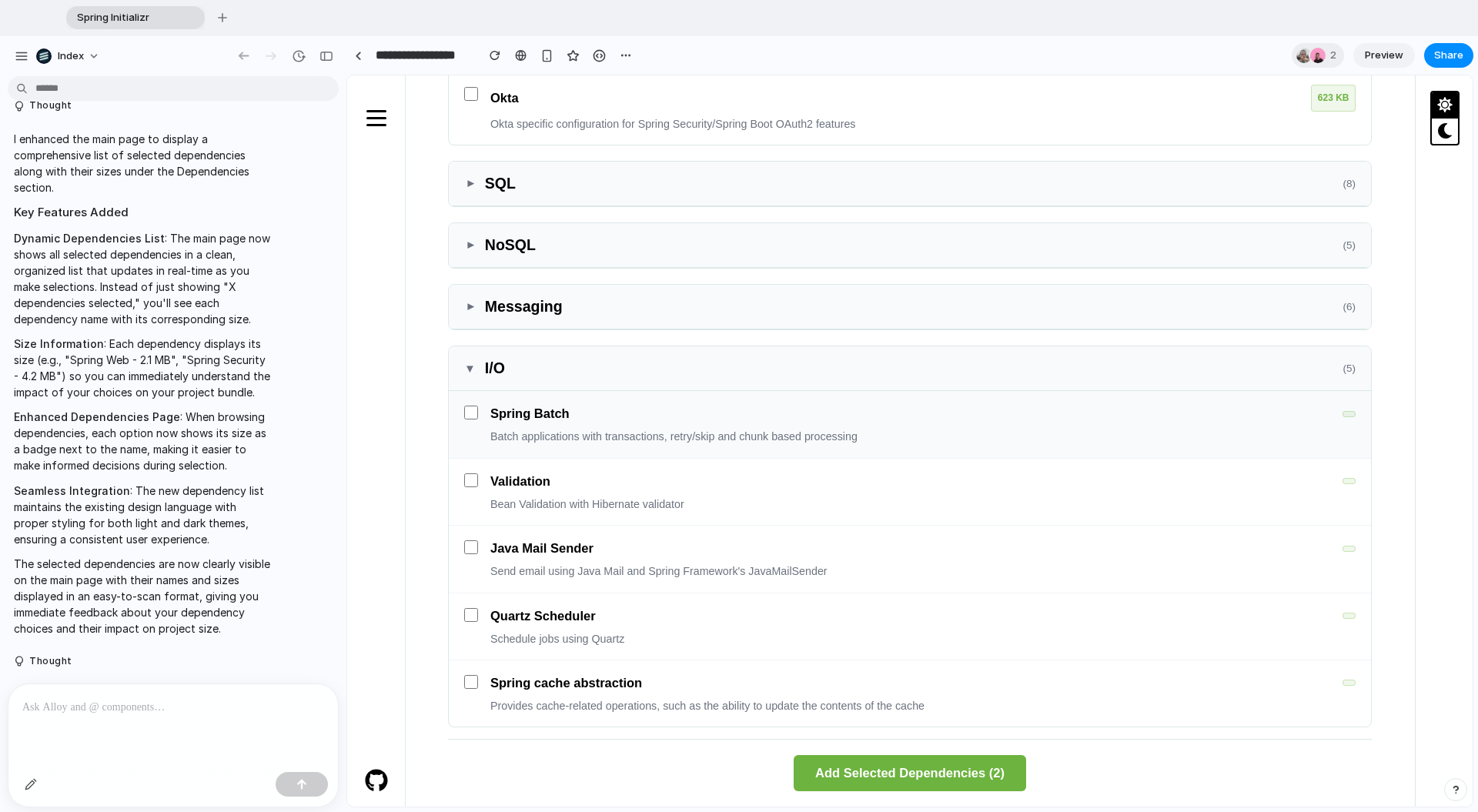
click at [511, 426] on div "Spring Batch Batch applications with transactions, retry/skip and chunk based p…" at bounding box center [923, 423] width 865 height 41
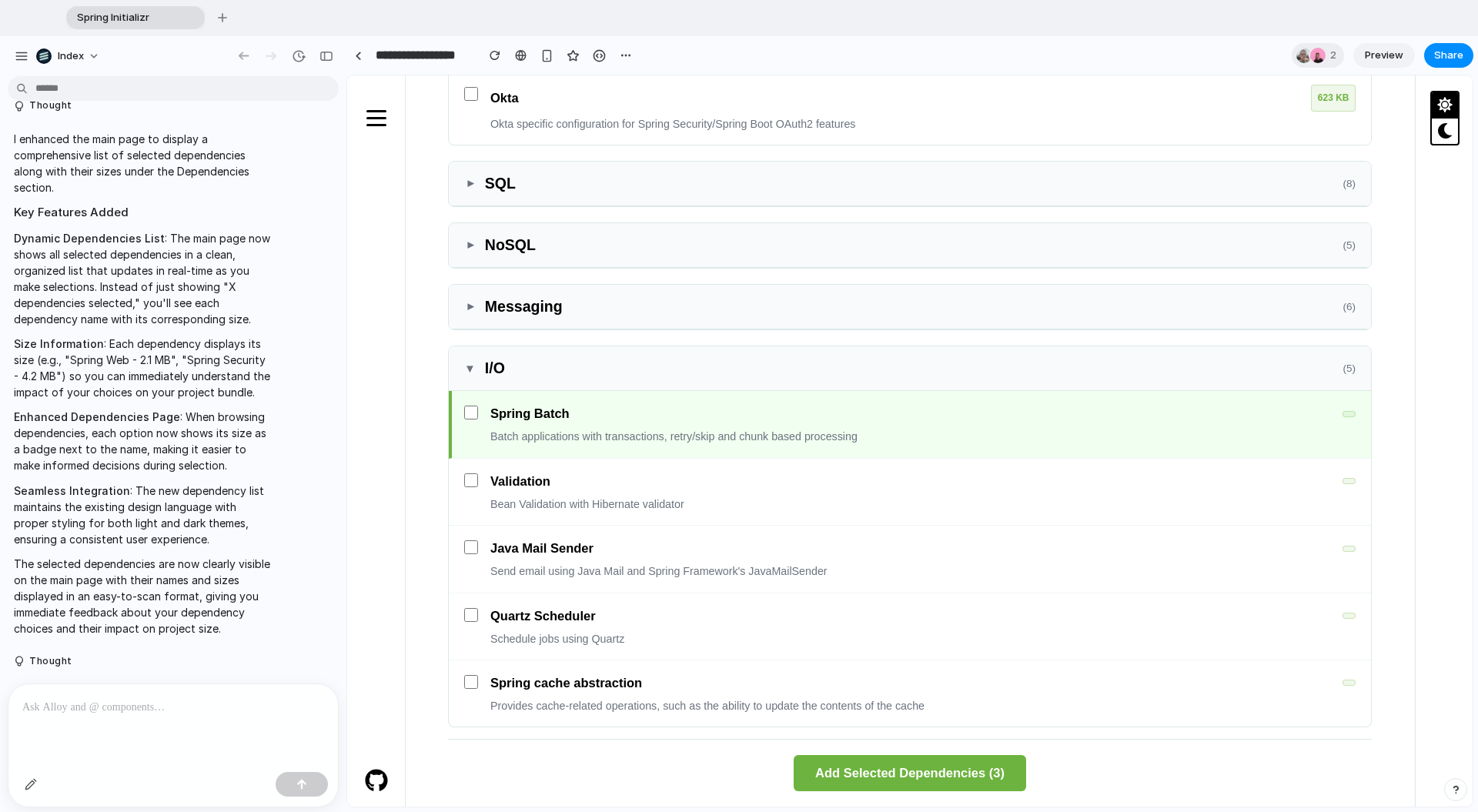
scroll to position [1567, 0]
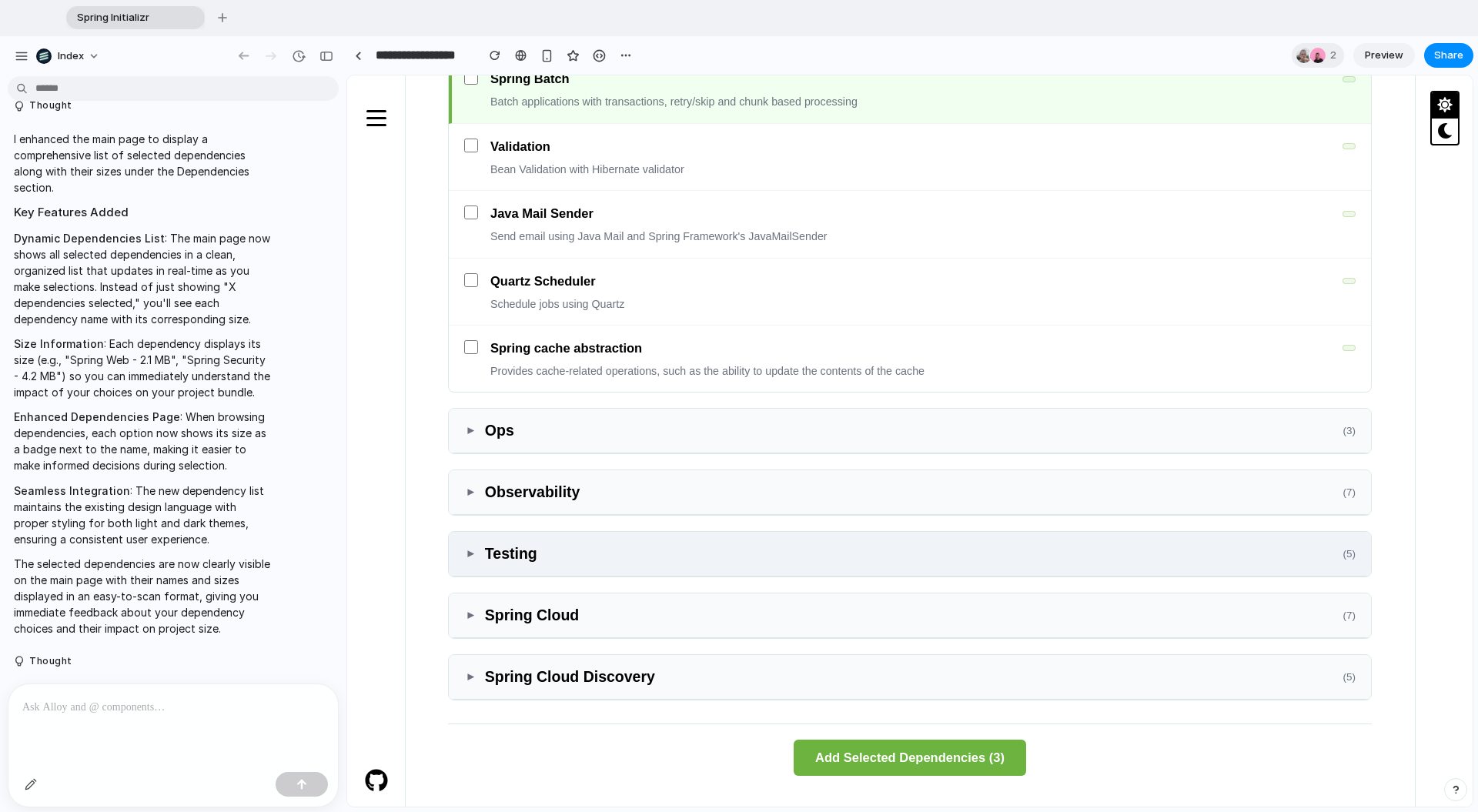
click at [488, 541] on div "▼ Testing ( 5 )" at bounding box center [909, 554] width 922 height 45
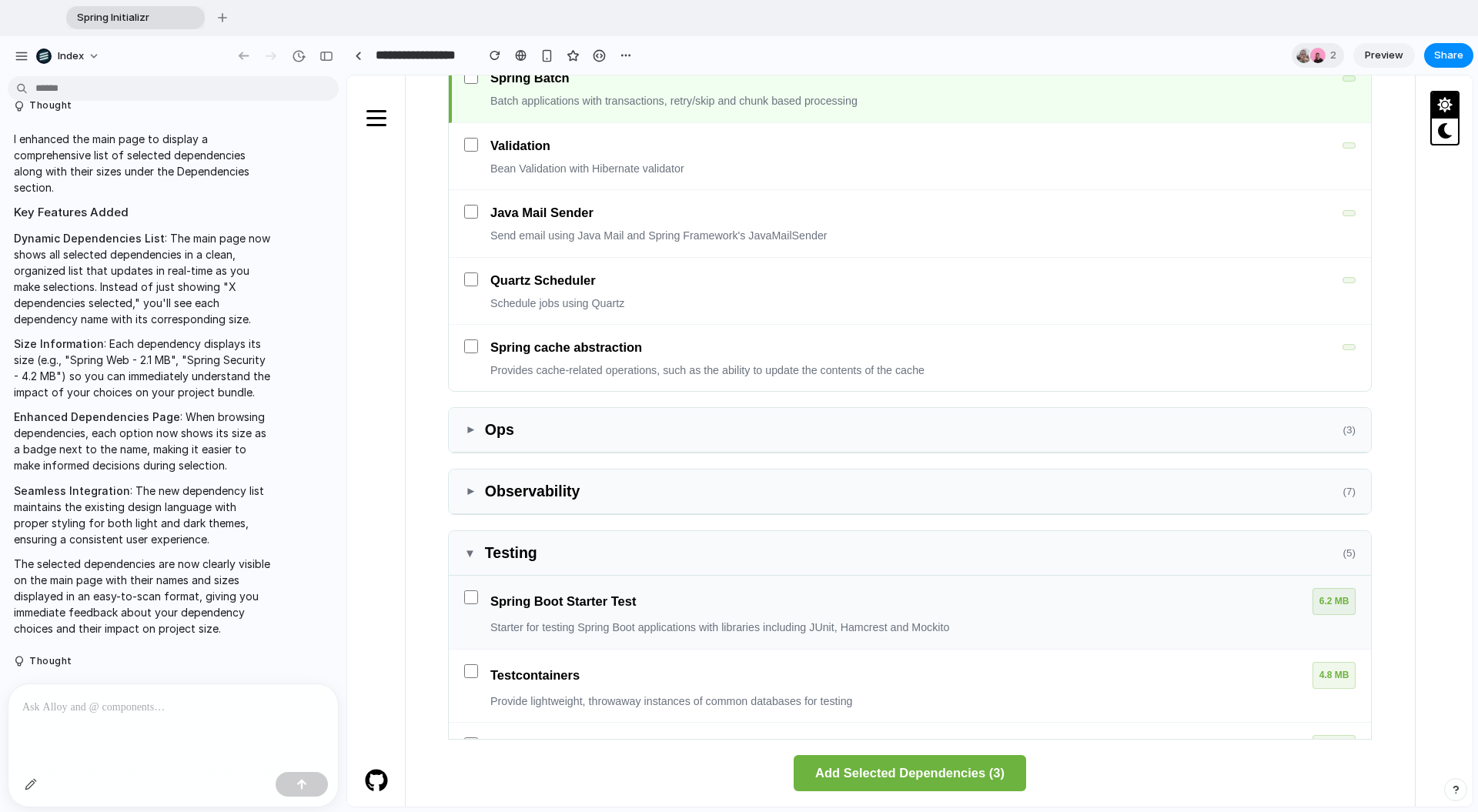
click at [545, 630] on p "Starter for testing Spring Boot applications with libraries including JUnit, Ha…" at bounding box center [923, 627] width 865 height 16
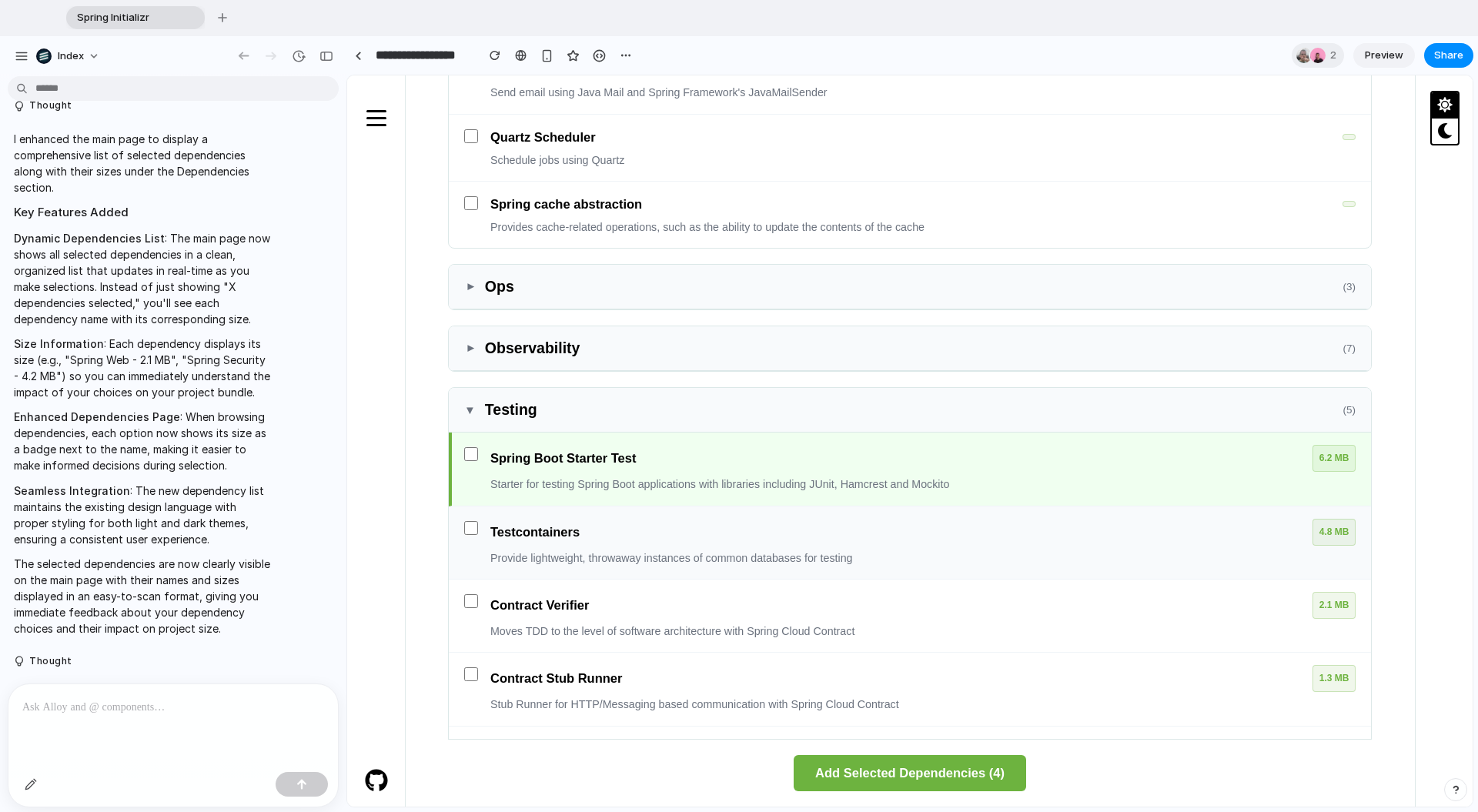
scroll to position [1711, 0]
click at [583, 567] on div "Testcontainers 4.8 MB Provide lightweight, throwaway instances of common databa…" at bounding box center [909, 542] width 922 height 74
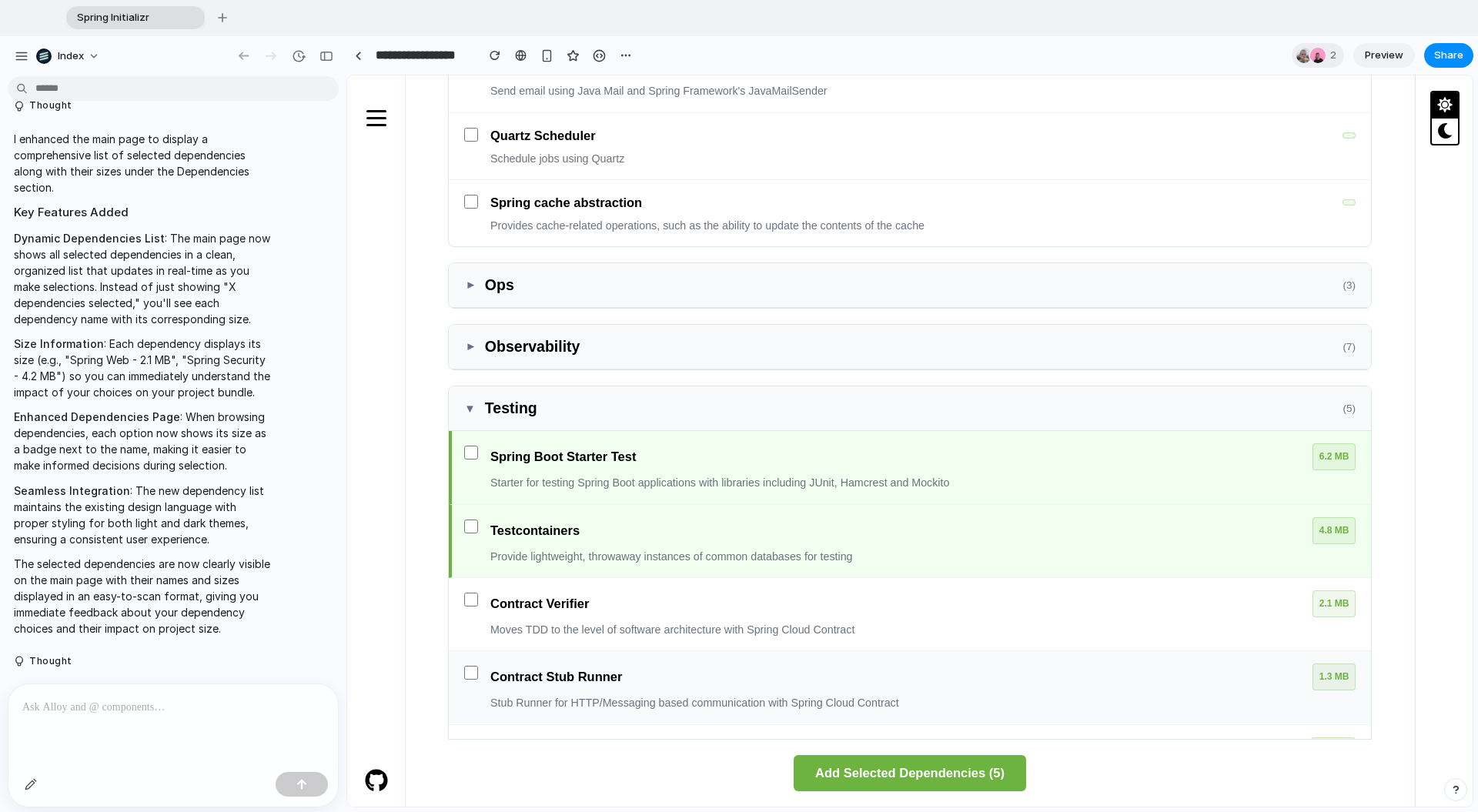
click at [544, 694] on div "Contract Stub Runner 1.3 MB Stub Runner for HTTP/Messaging based communication …" at bounding box center [923, 687] width 865 height 47
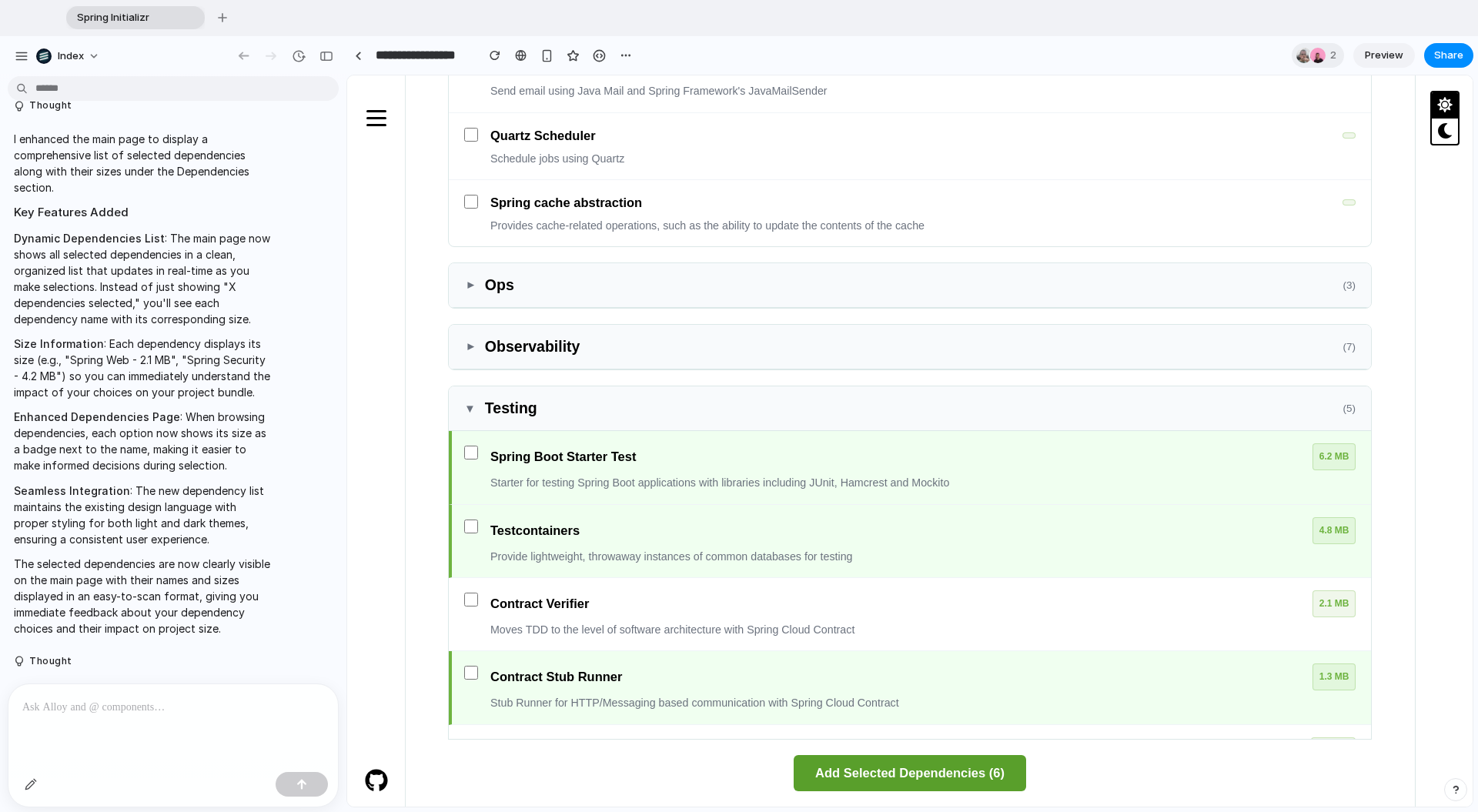
click at [897, 726] on button "Add Selected Dependencies ( 6 )" at bounding box center [909, 773] width 232 height 36
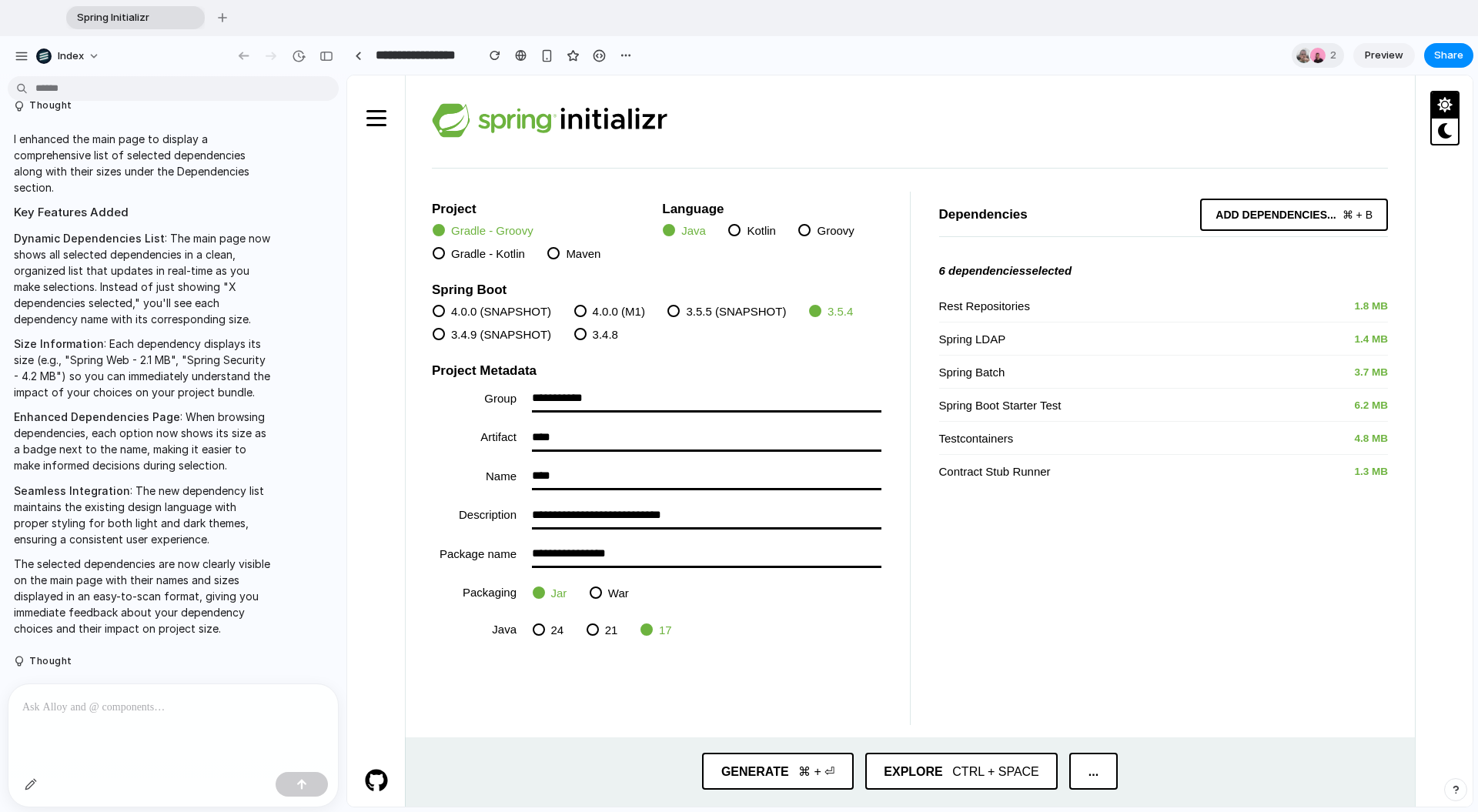
click at [1023, 147] on div at bounding box center [909, 120] width 956 height 90
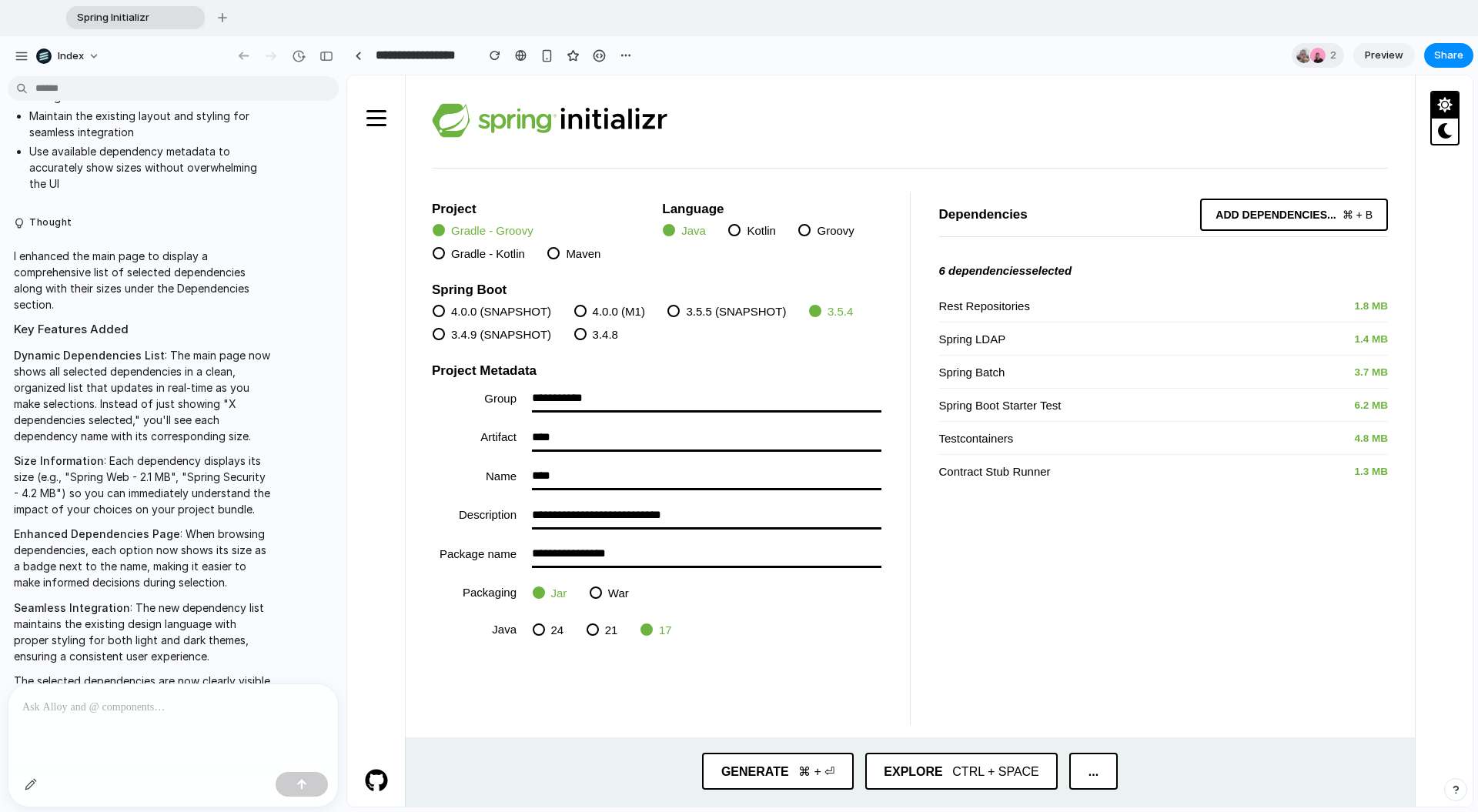
scroll to position [1716, 0]
